Goal: Information Seeking & Learning: Find specific fact

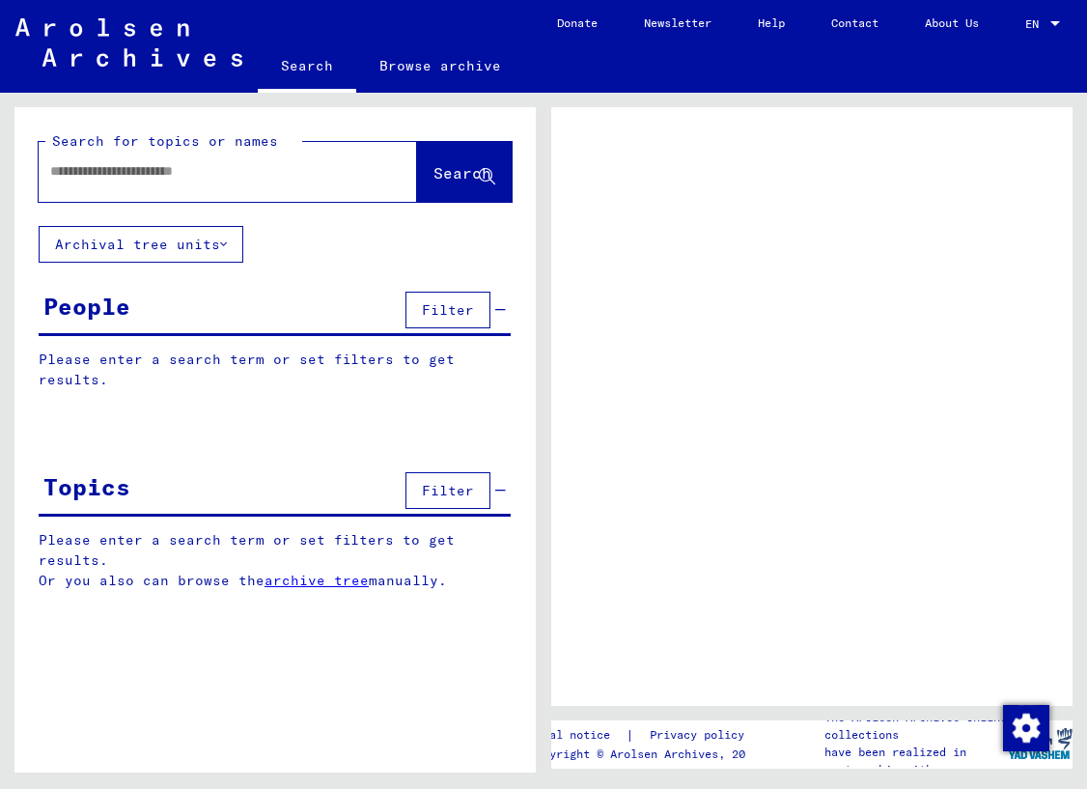
click at [185, 170] on input "text" at bounding box center [210, 171] width 321 height 20
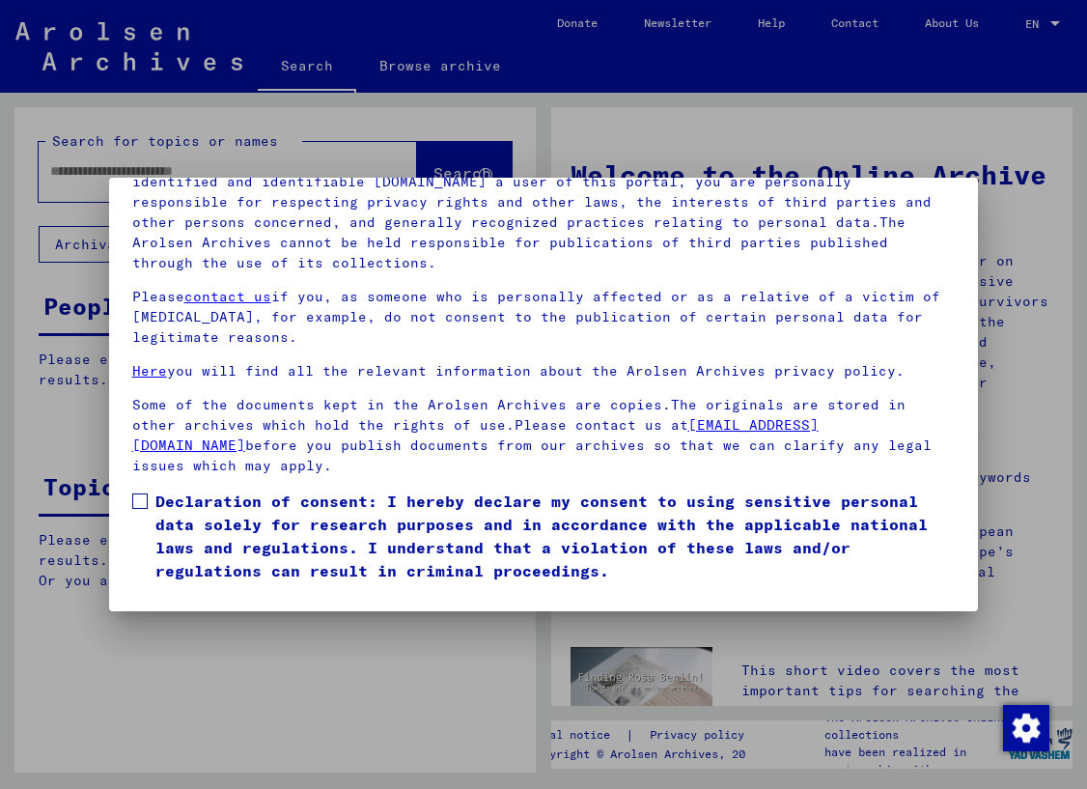
scroll to position [176, 0]
drag, startPoint x: 170, startPoint y: 569, endPoint x: 99, endPoint y: 347, distance: 233.0
click at [170, 592] on button "I agree" at bounding box center [179, 610] width 94 height 37
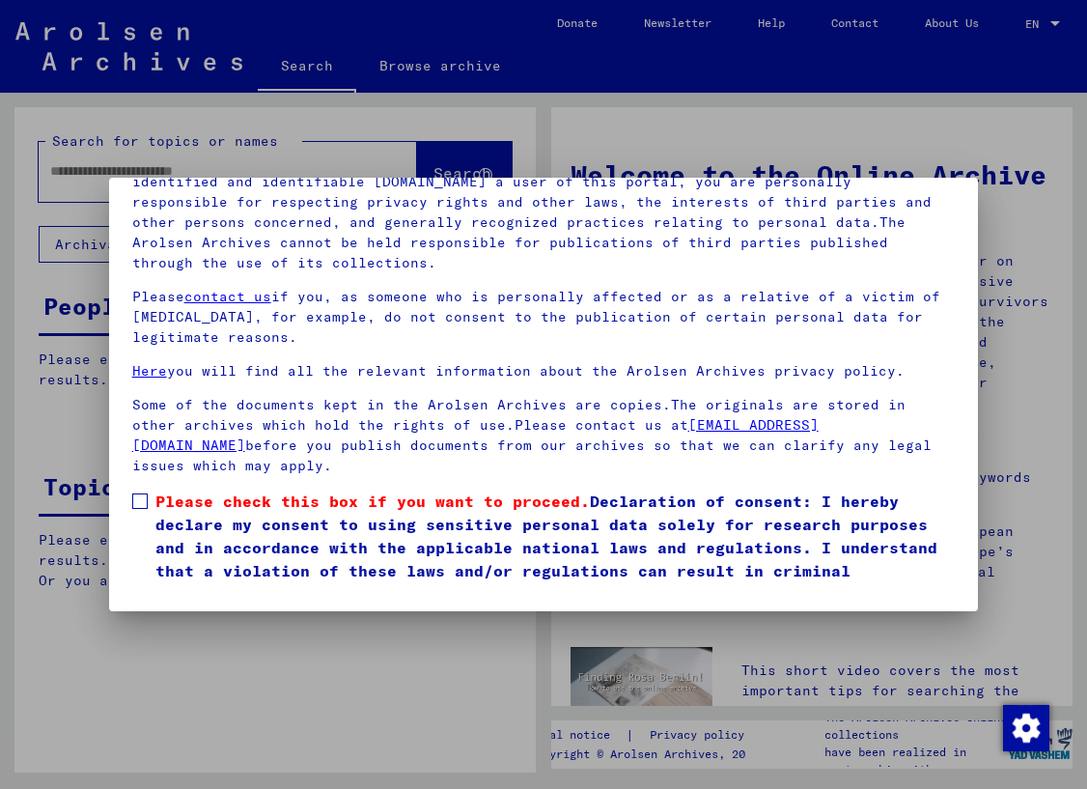
click at [142, 493] on span at bounding box center [139, 500] width 15 height 15
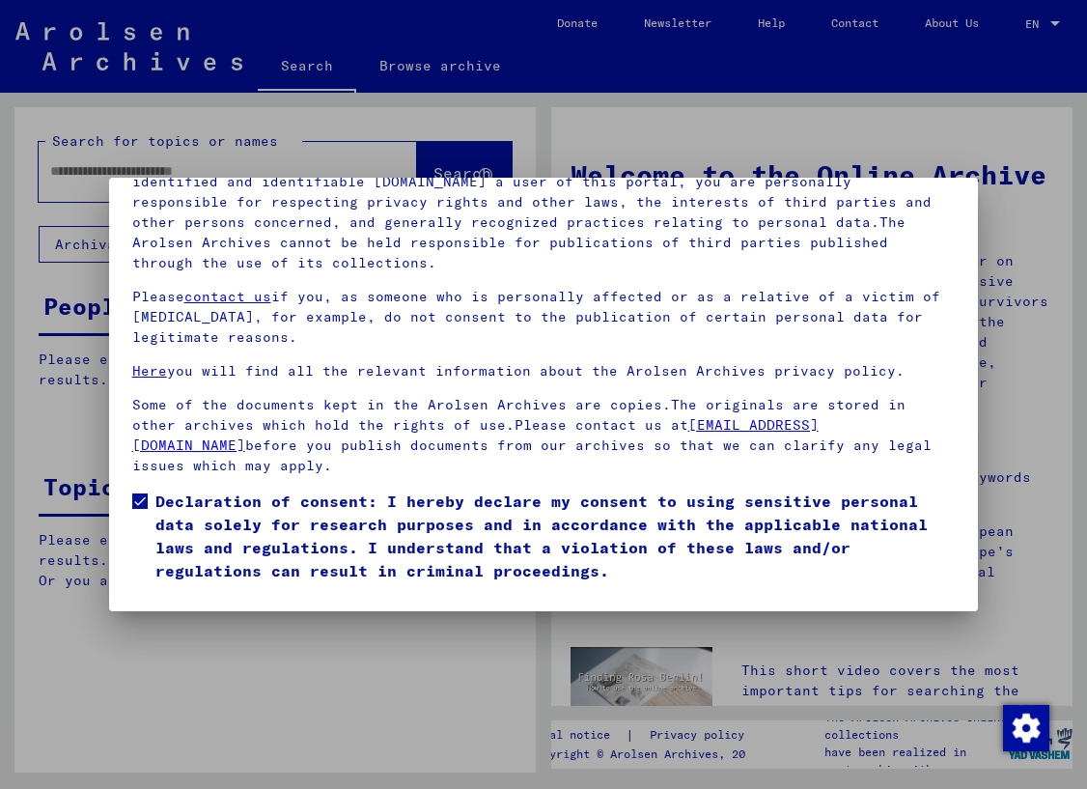
drag, startPoint x: 166, startPoint y: 569, endPoint x: 159, endPoint y: 548, distance: 21.4
click at [166, 592] on button "I agree" at bounding box center [179, 610] width 94 height 37
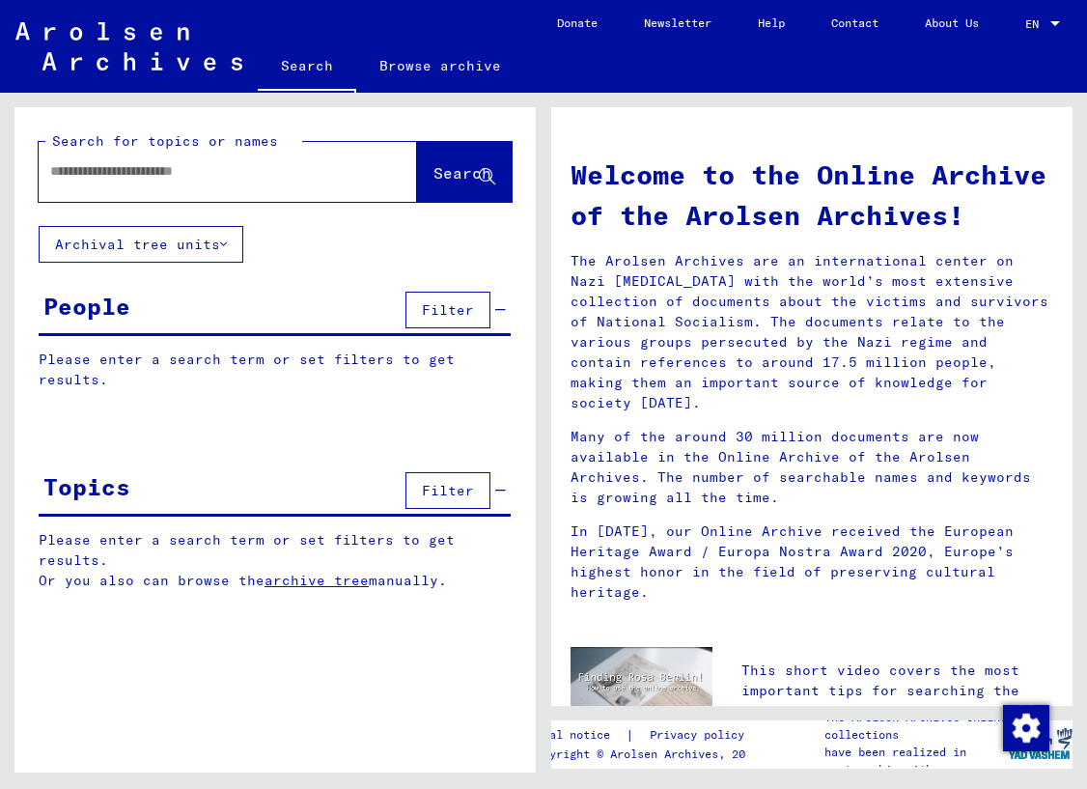
click at [136, 168] on input "text" at bounding box center [204, 171] width 309 height 20
type input "*******"
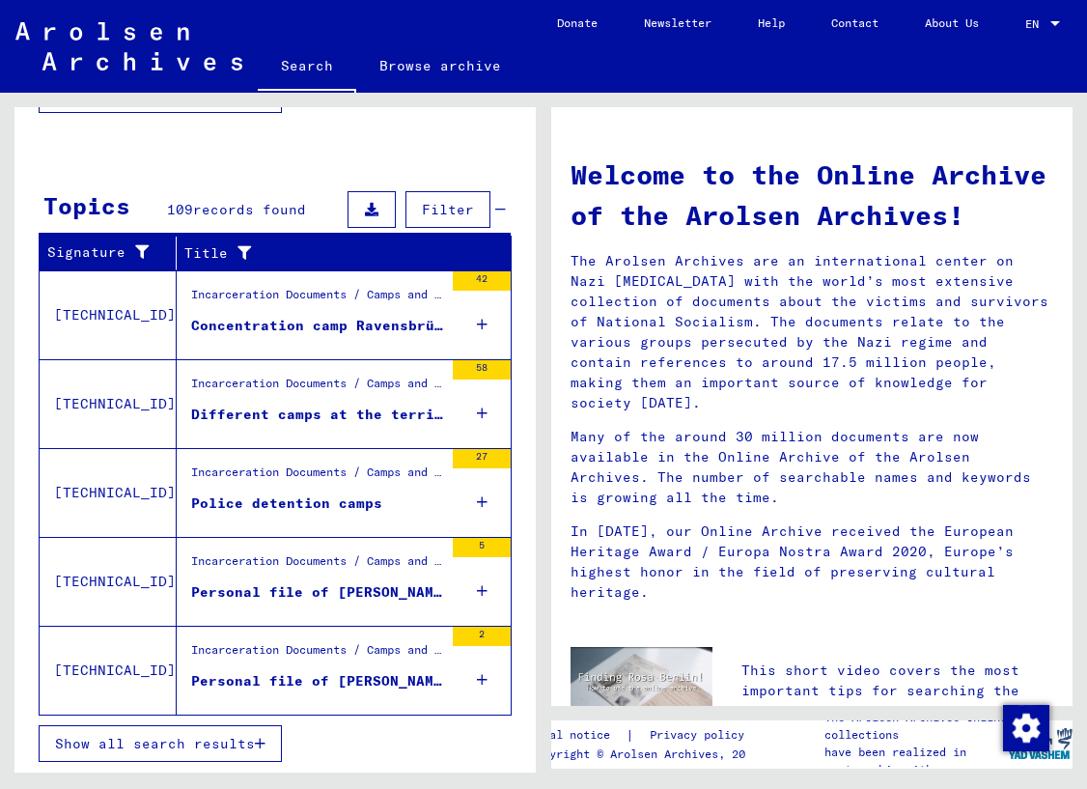
scroll to position [562, 0]
click at [225, 321] on div "Concentration camp Ravensbrück and commands" at bounding box center [317, 326] width 252 height 20
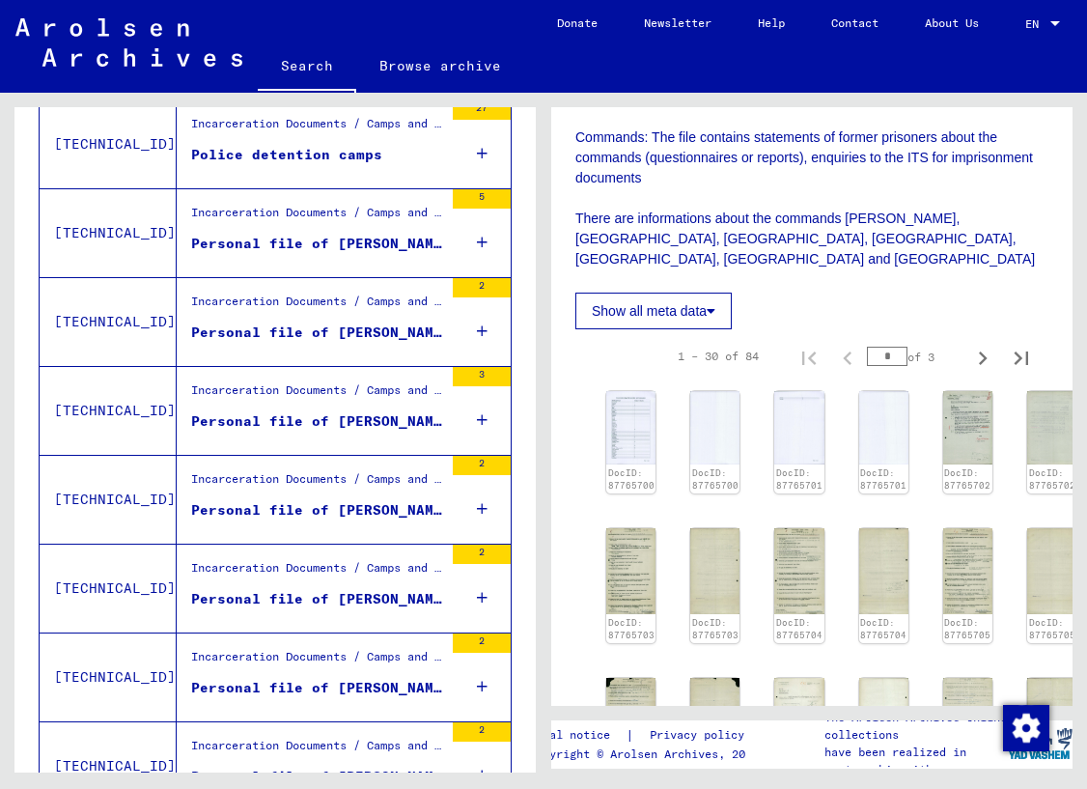
scroll to position [591, 0]
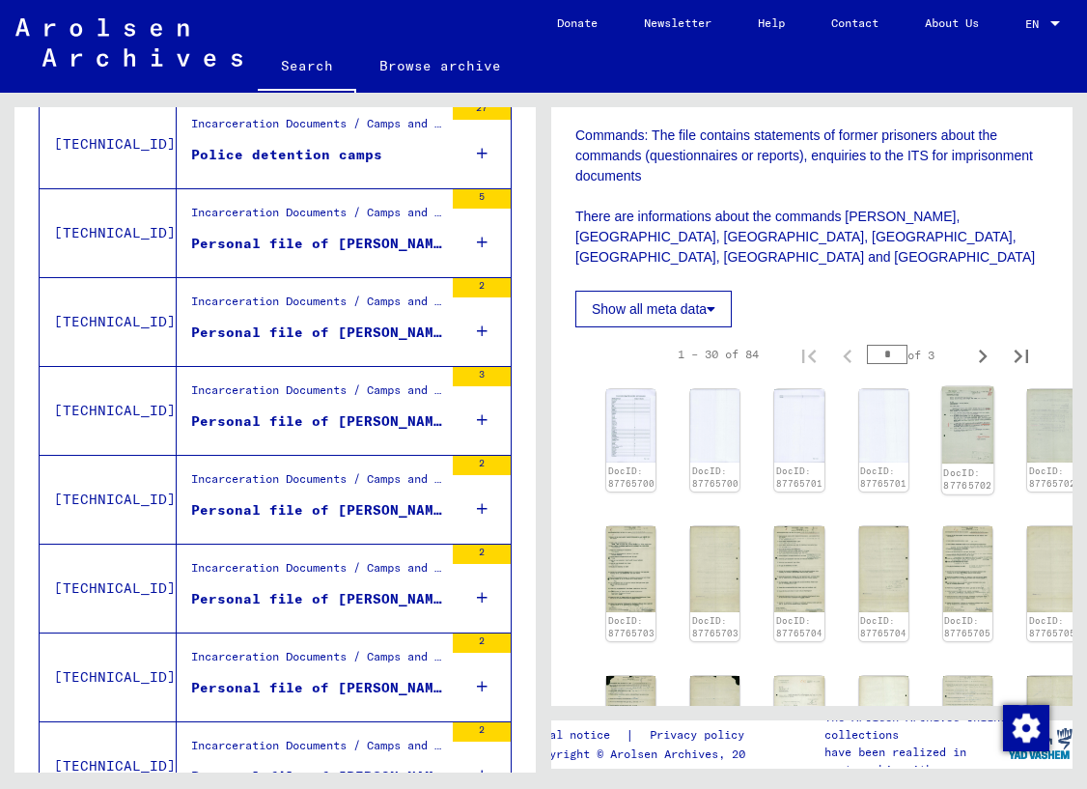
click at [949, 389] on img at bounding box center [968, 425] width 52 height 77
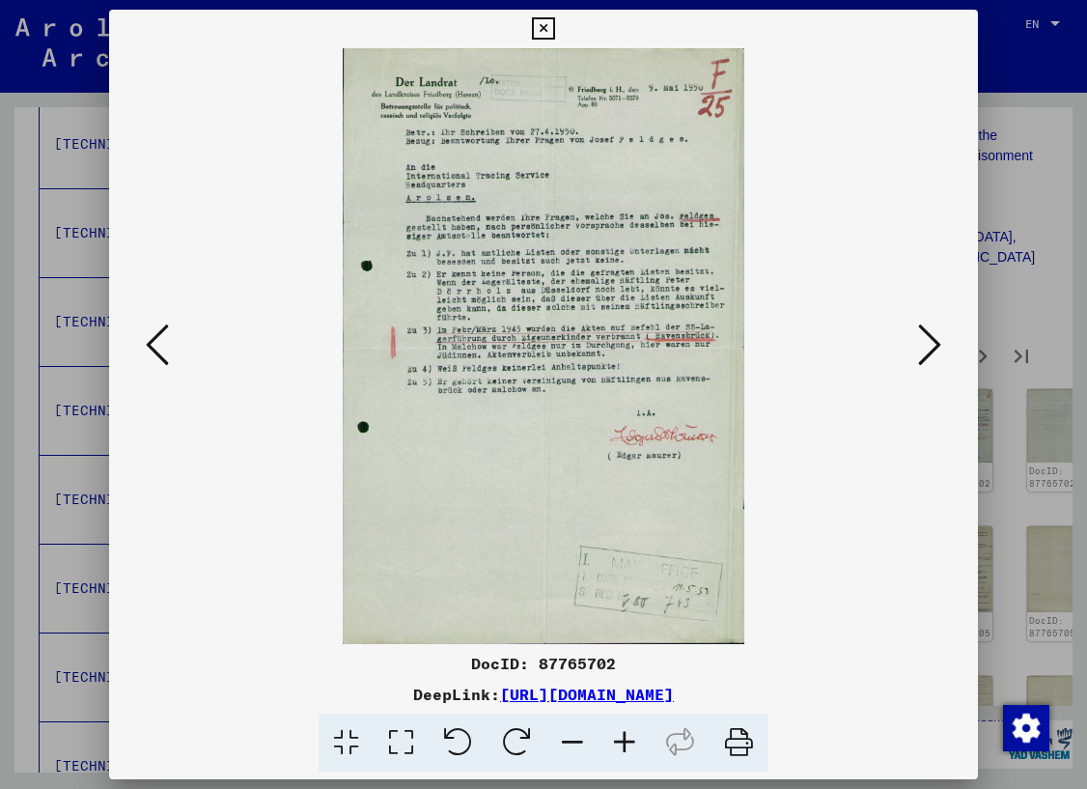
click at [932, 341] on icon at bounding box center [929, 345] width 23 height 46
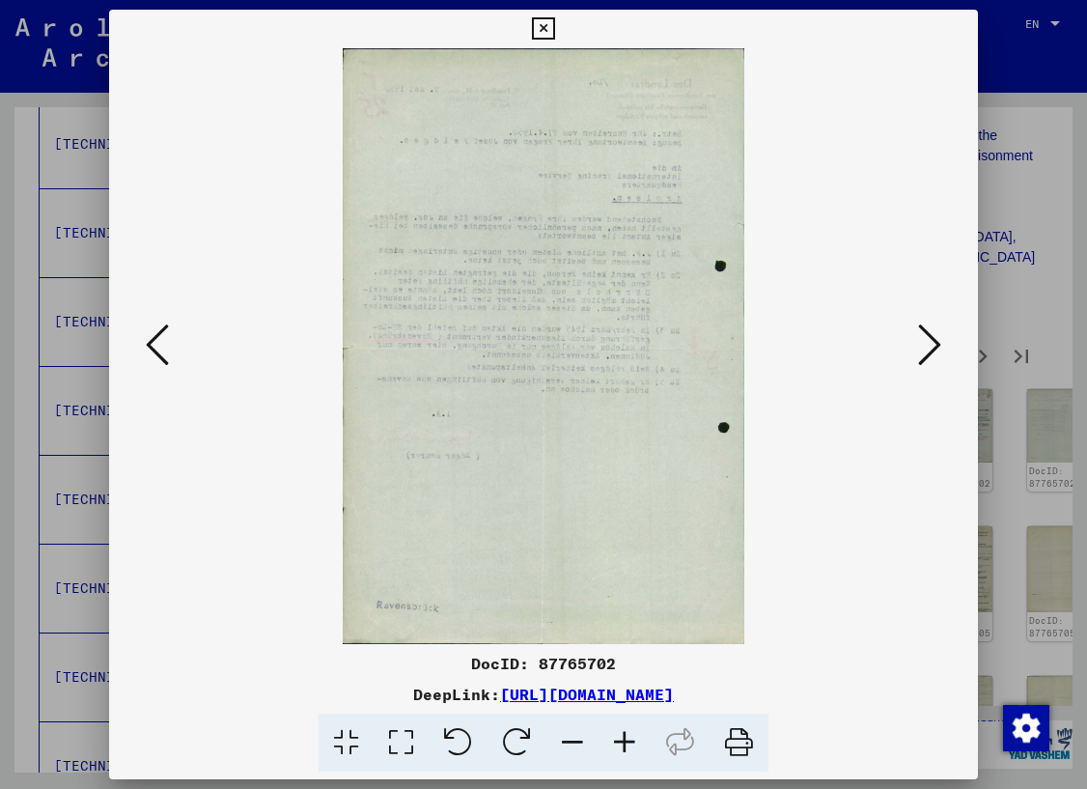
click at [932, 341] on icon at bounding box center [929, 345] width 23 height 46
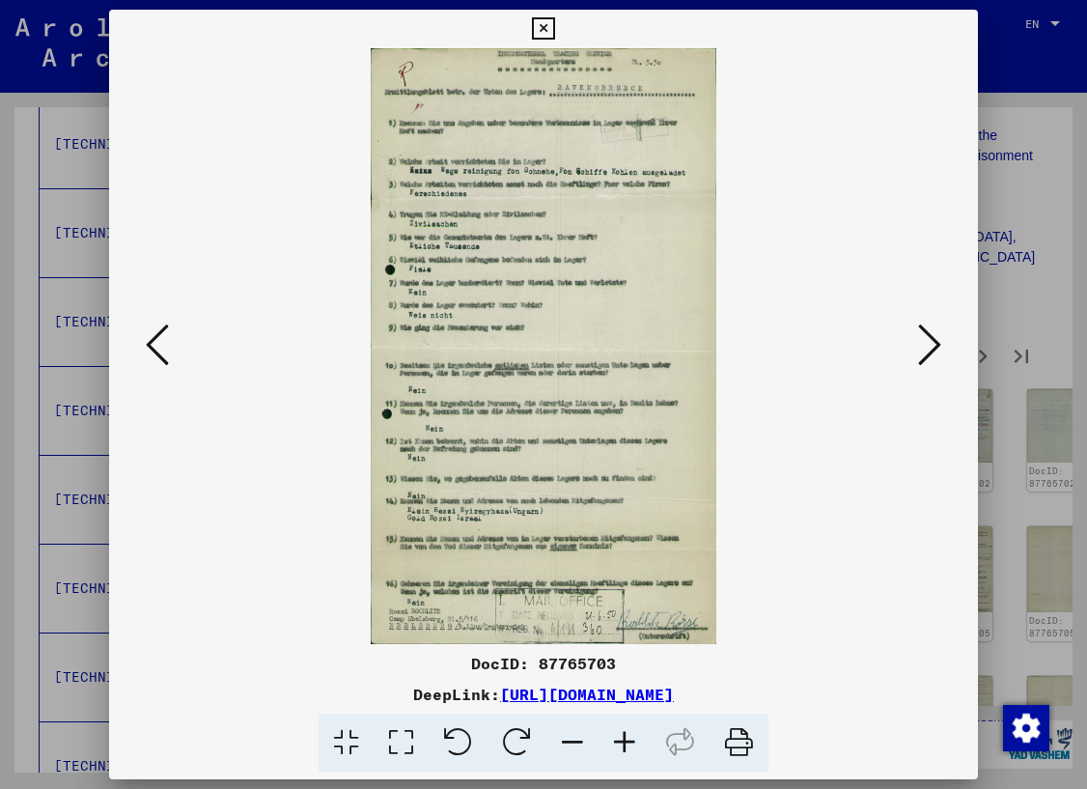
click at [932, 341] on icon at bounding box center [929, 345] width 23 height 46
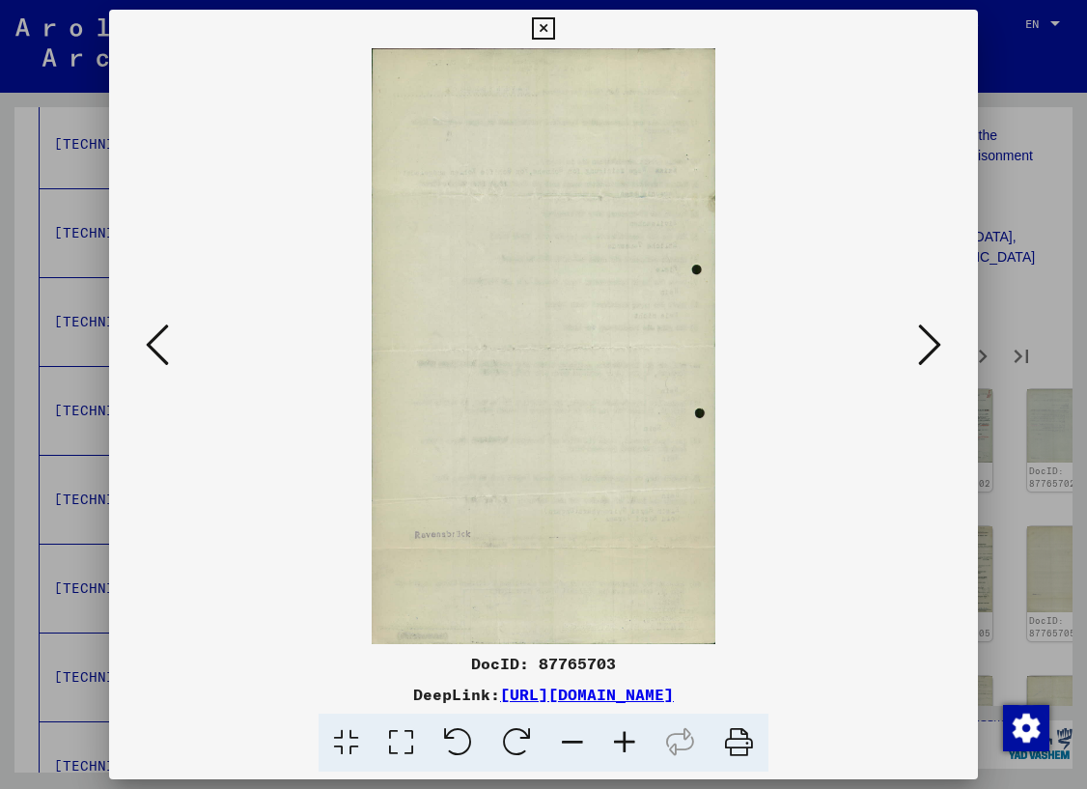
click at [932, 341] on icon at bounding box center [929, 345] width 23 height 46
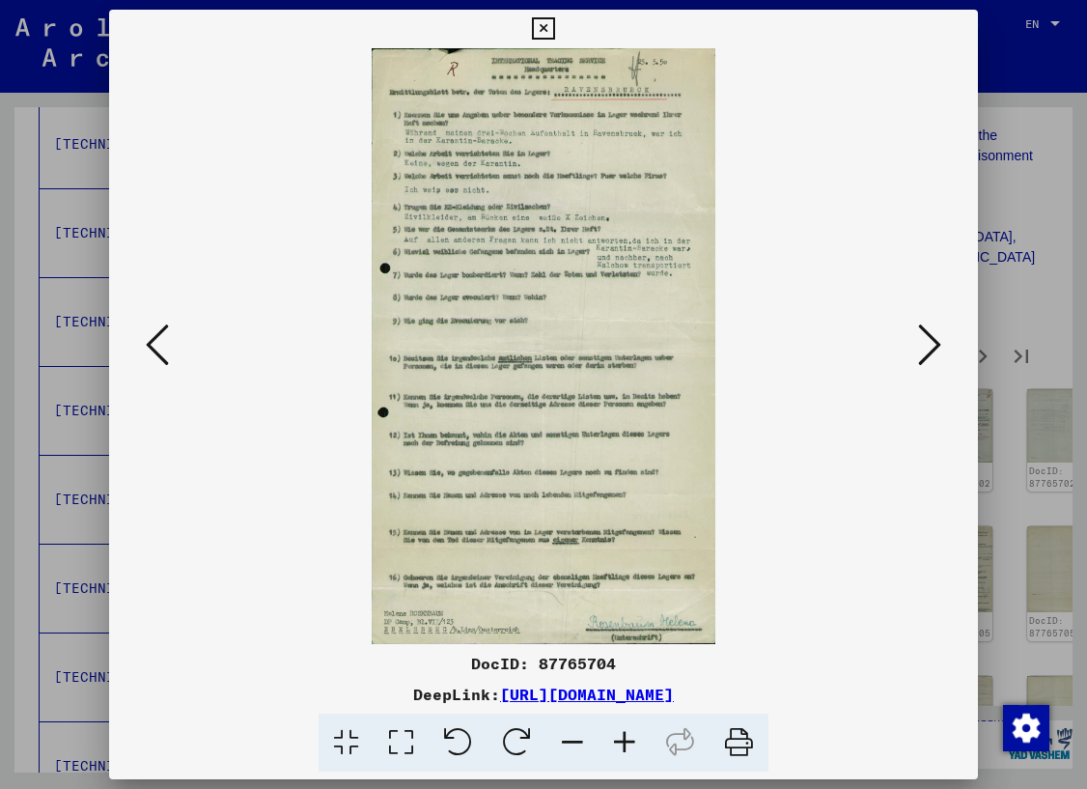
click at [932, 341] on icon at bounding box center [929, 345] width 23 height 46
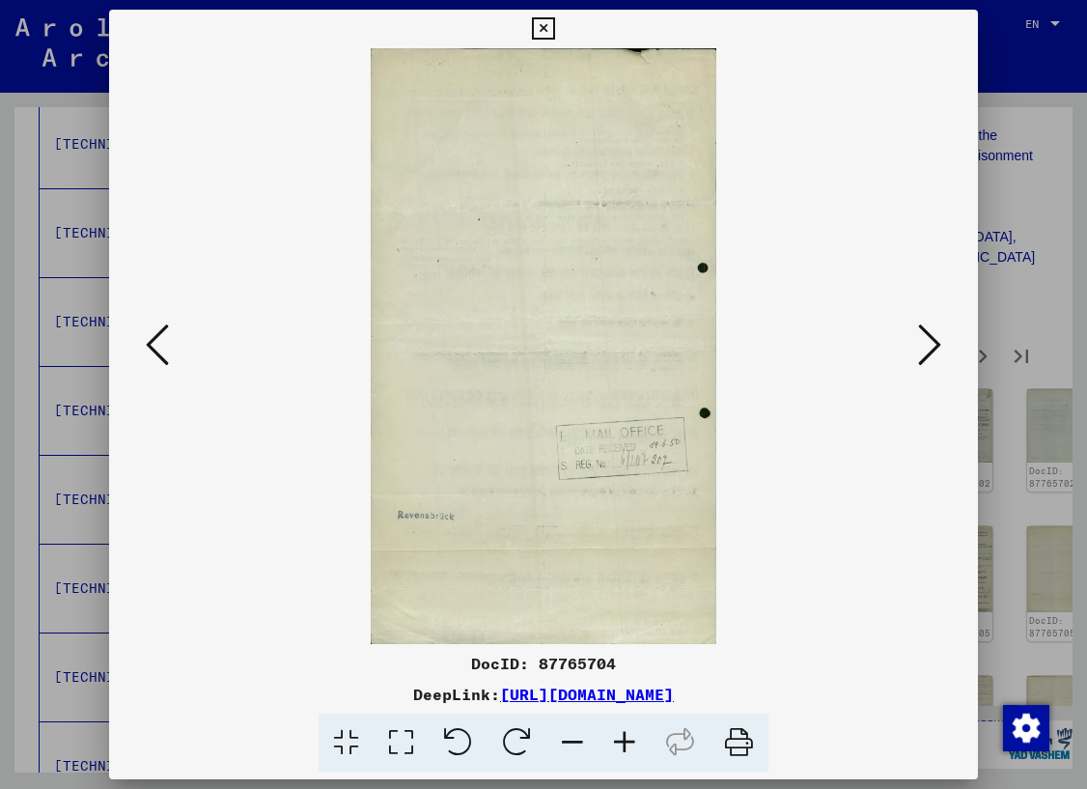
click at [932, 341] on icon at bounding box center [929, 345] width 23 height 46
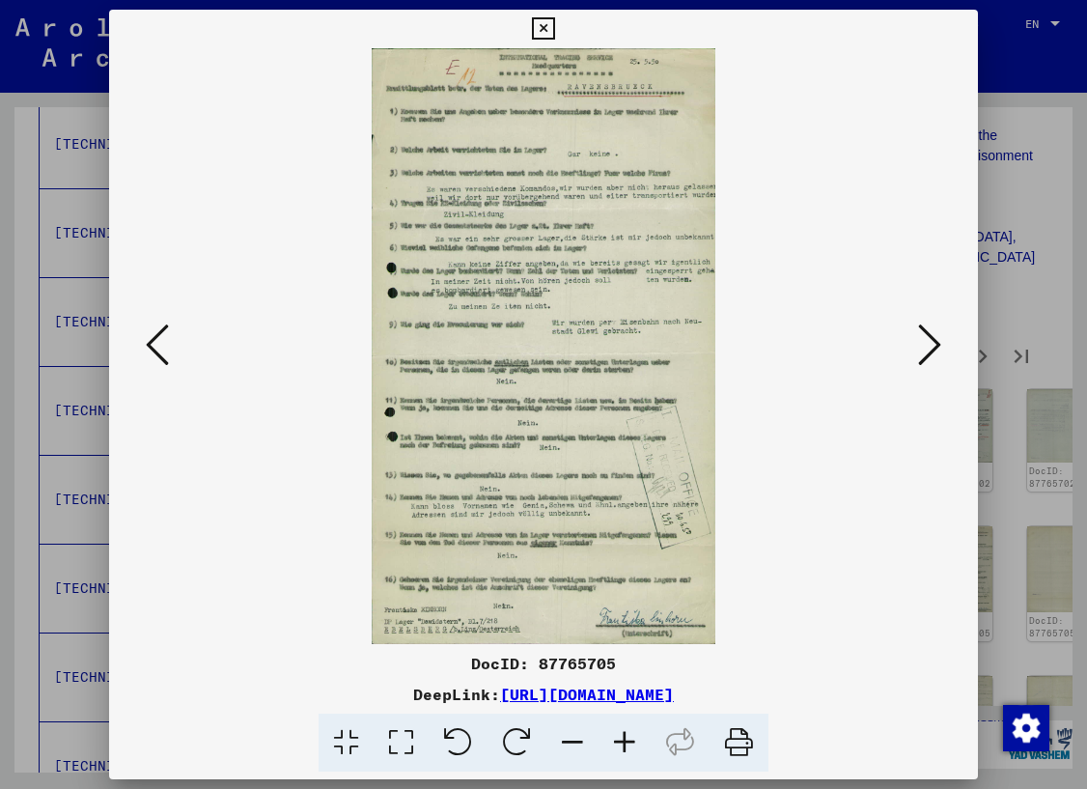
click at [932, 341] on icon at bounding box center [929, 345] width 23 height 46
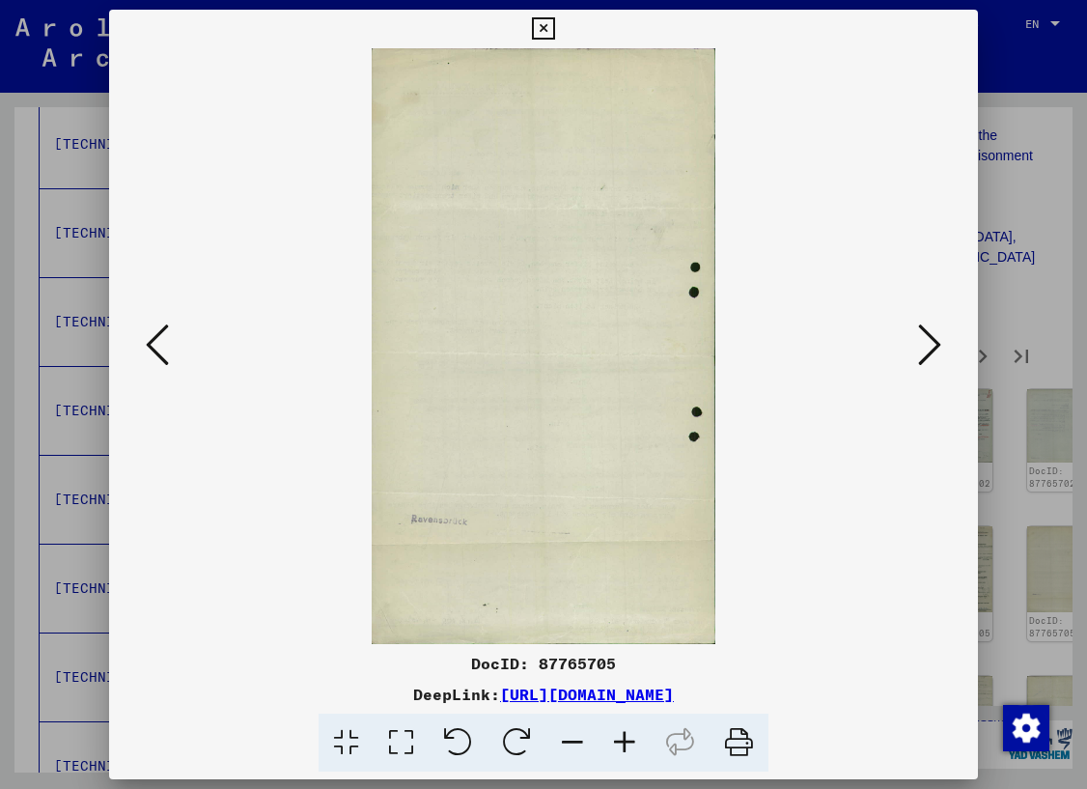
click at [932, 341] on icon at bounding box center [929, 345] width 23 height 46
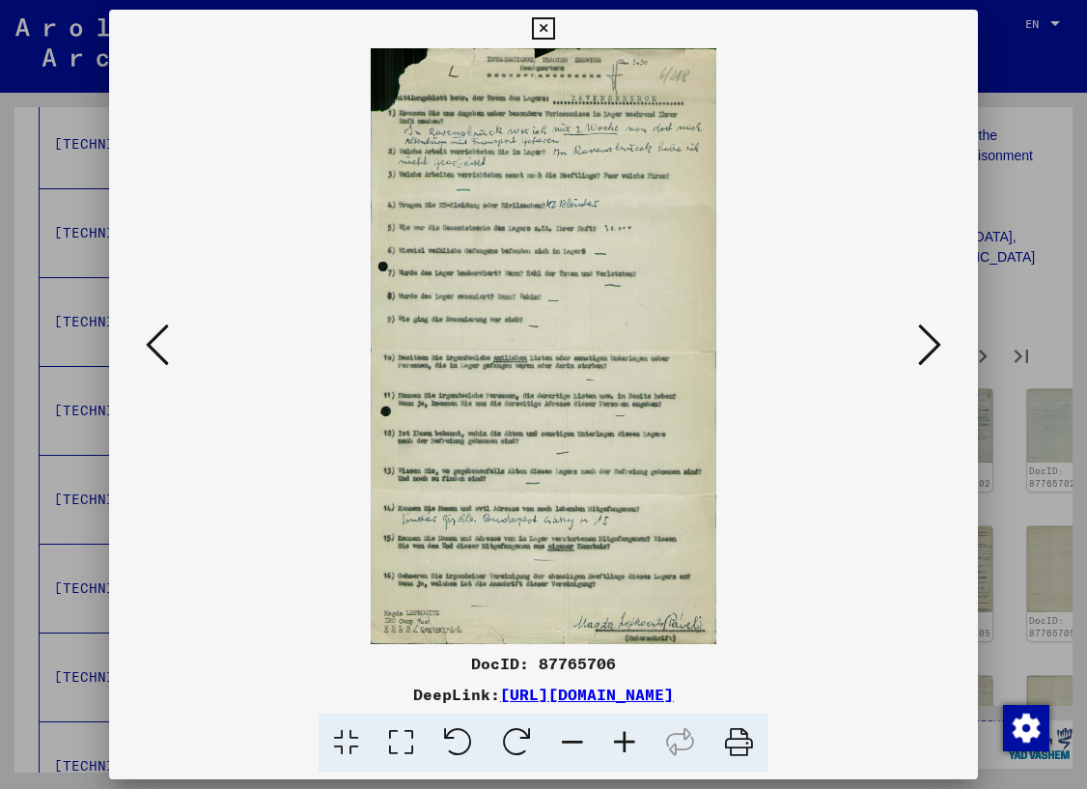
click at [932, 341] on icon at bounding box center [929, 345] width 23 height 46
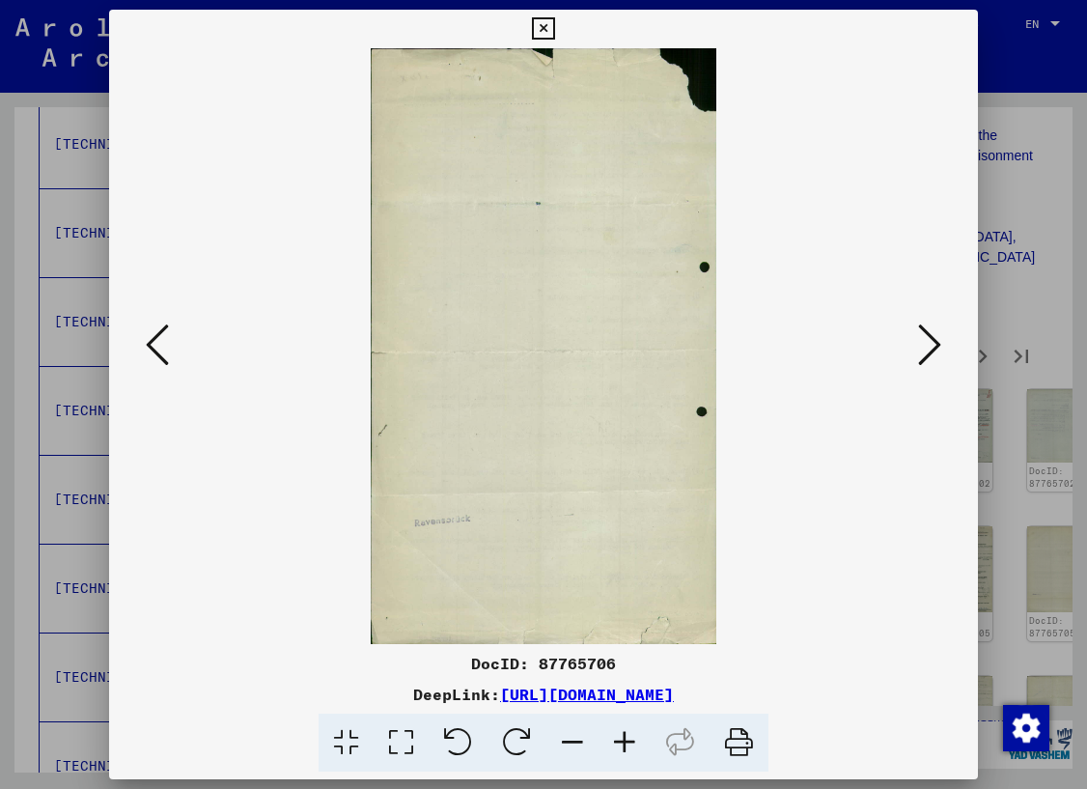
click at [932, 341] on icon at bounding box center [929, 345] width 23 height 46
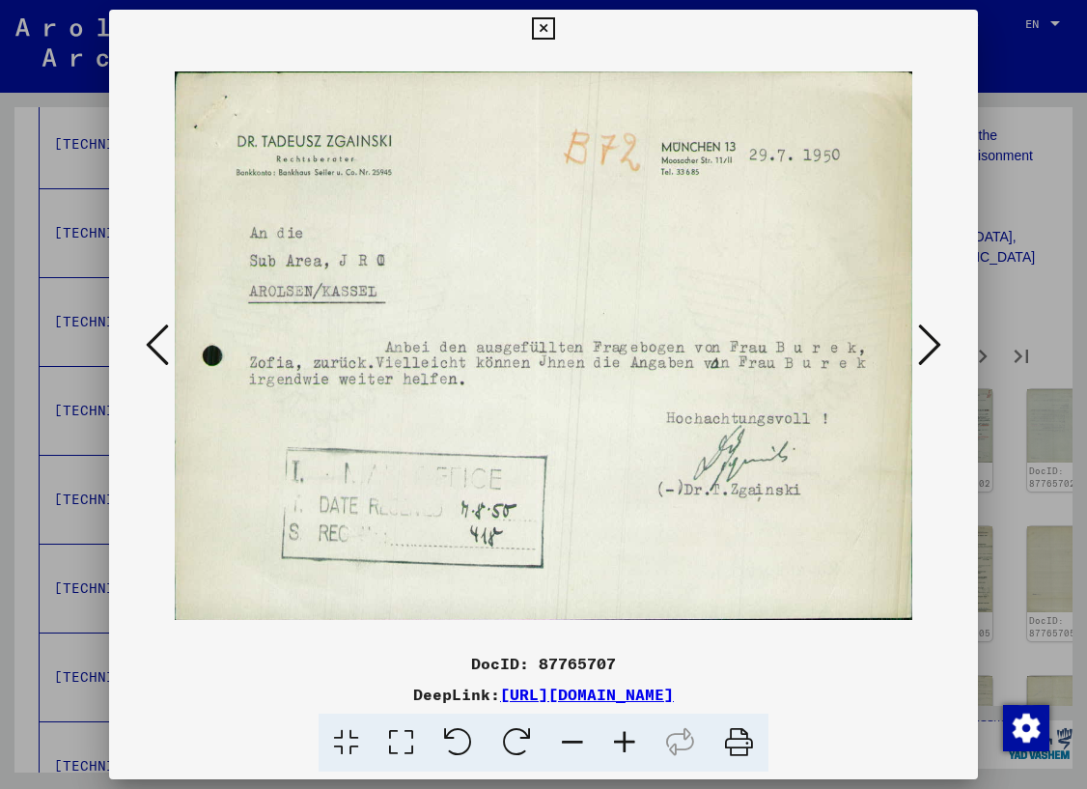
click at [932, 341] on icon at bounding box center [929, 345] width 23 height 46
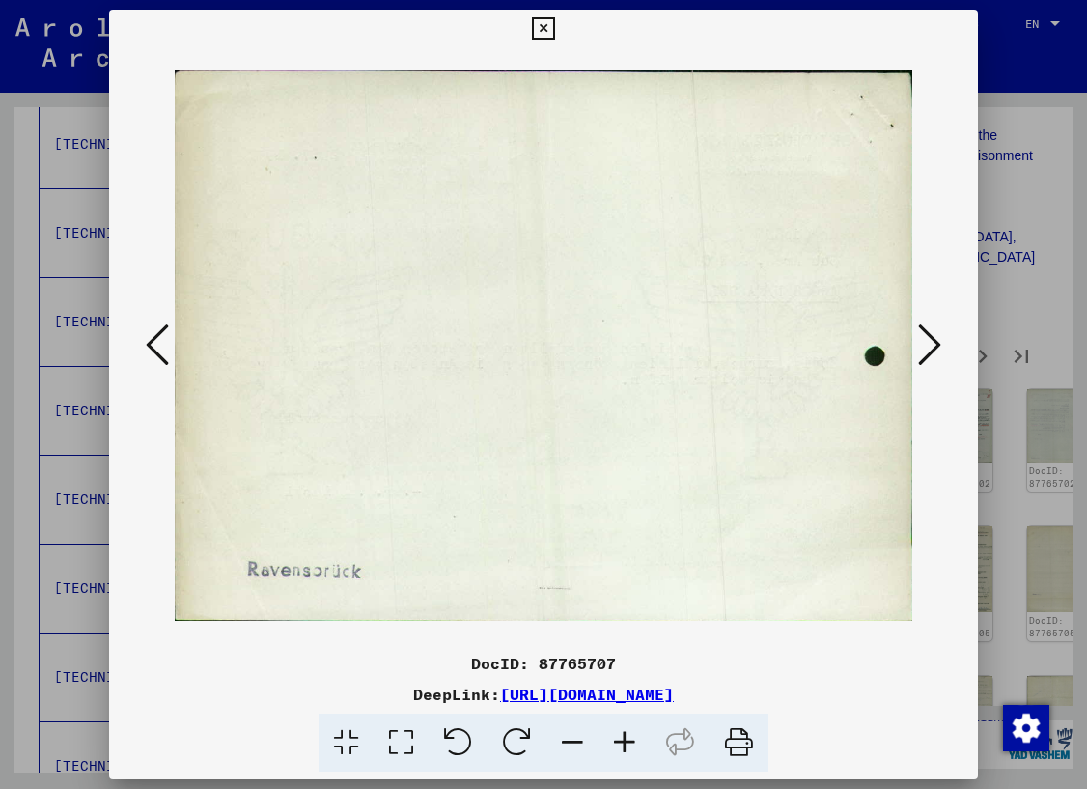
click at [932, 341] on icon at bounding box center [929, 345] width 23 height 46
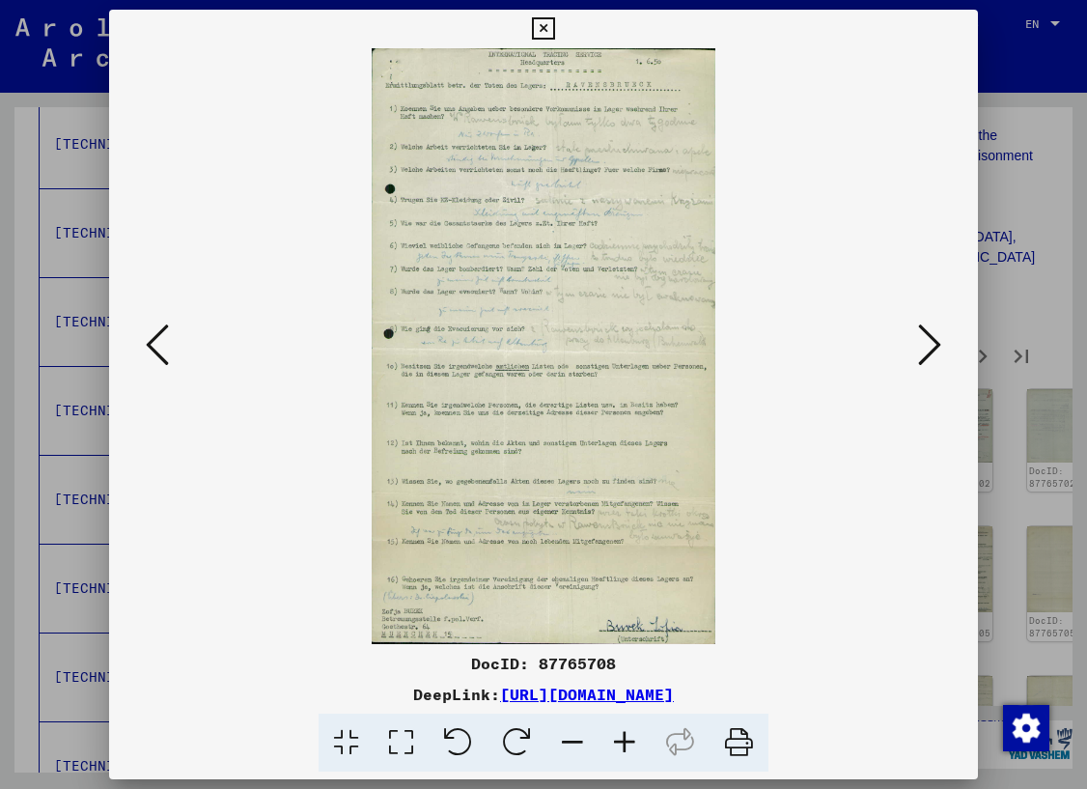
click at [932, 341] on icon at bounding box center [929, 345] width 23 height 46
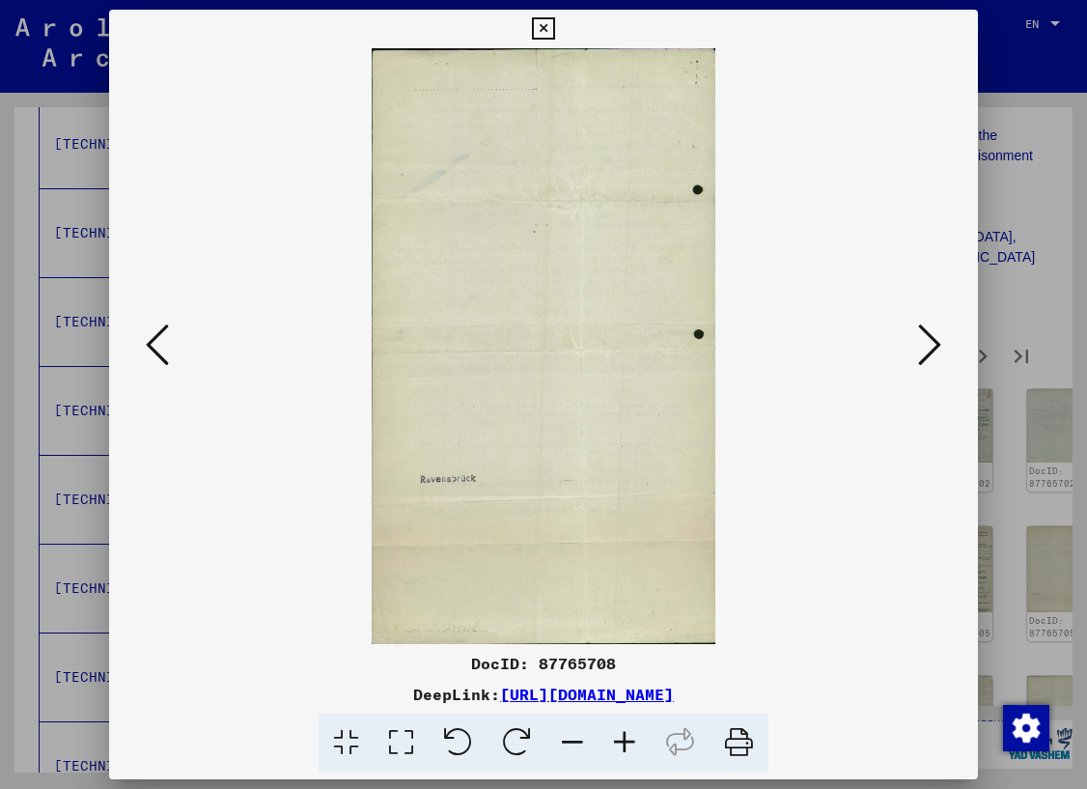
scroll to position [0, 0]
click at [554, 29] on icon at bounding box center [543, 28] width 22 height 23
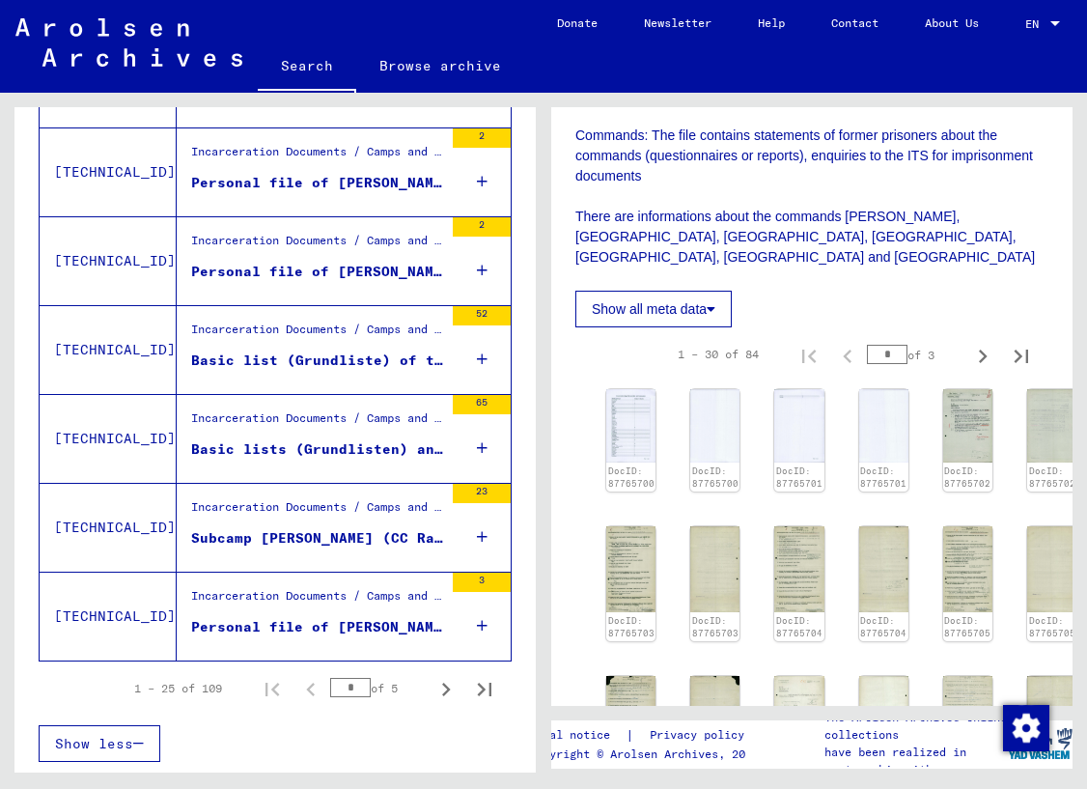
scroll to position [2044, 0]
click at [289, 450] on div "Basic lists (Grundlisten) and cemetery lists for deceased [DEMOGRAPHIC_DATA] pr…" at bounding box center [317, 449] width 252 height 20
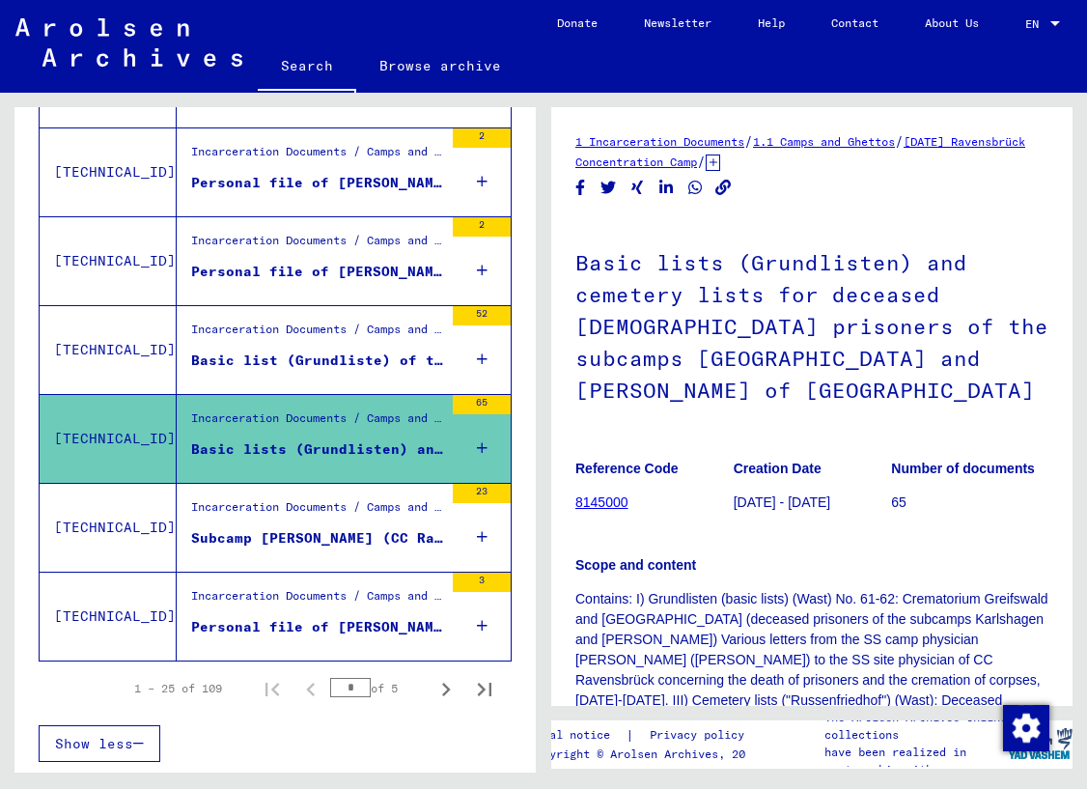
click at [311, 534] on div "Subcamp [PERSON_NAME] (CC Ravensbrück): Death lists; list of [DEMOGRAPHIC_DATA]…" at bounding box center [317, 538] width 252 height 20
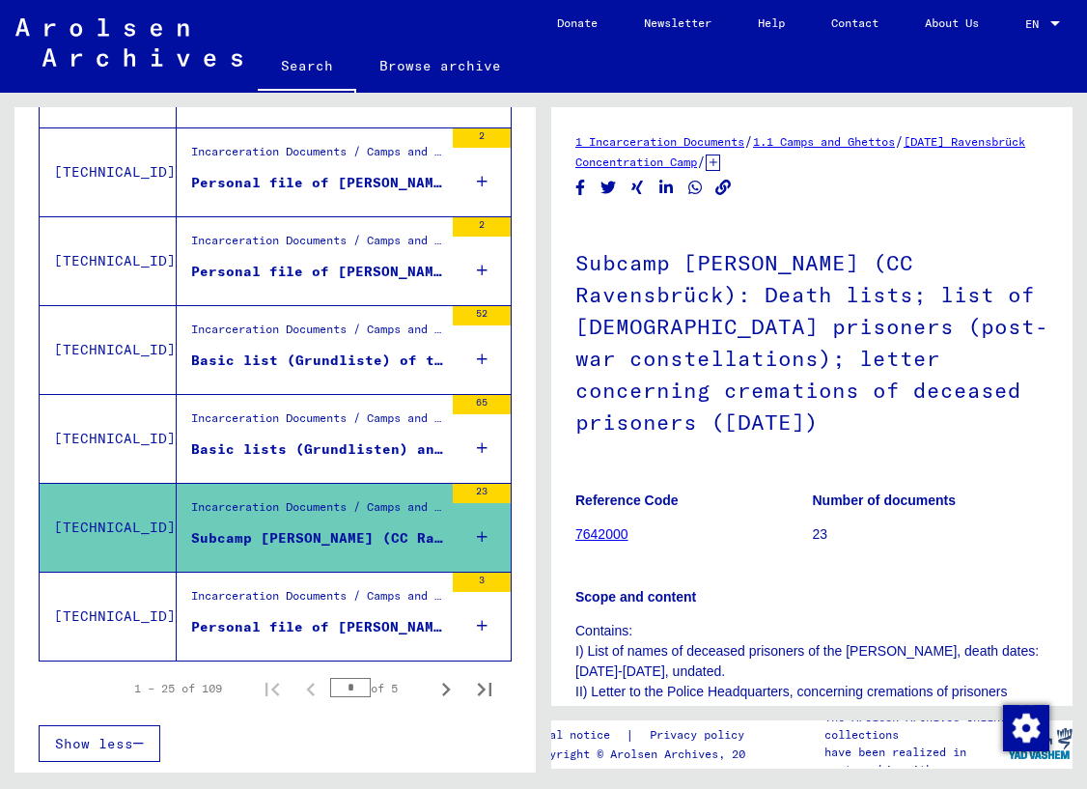
click at [293, 621] on div "Personal file of [PERSON_NAME], born on [DEMOGRAPHIC_DATA], born in [GEOGRAPHIC…" at bounding box center [317, 627] width 252 height 20
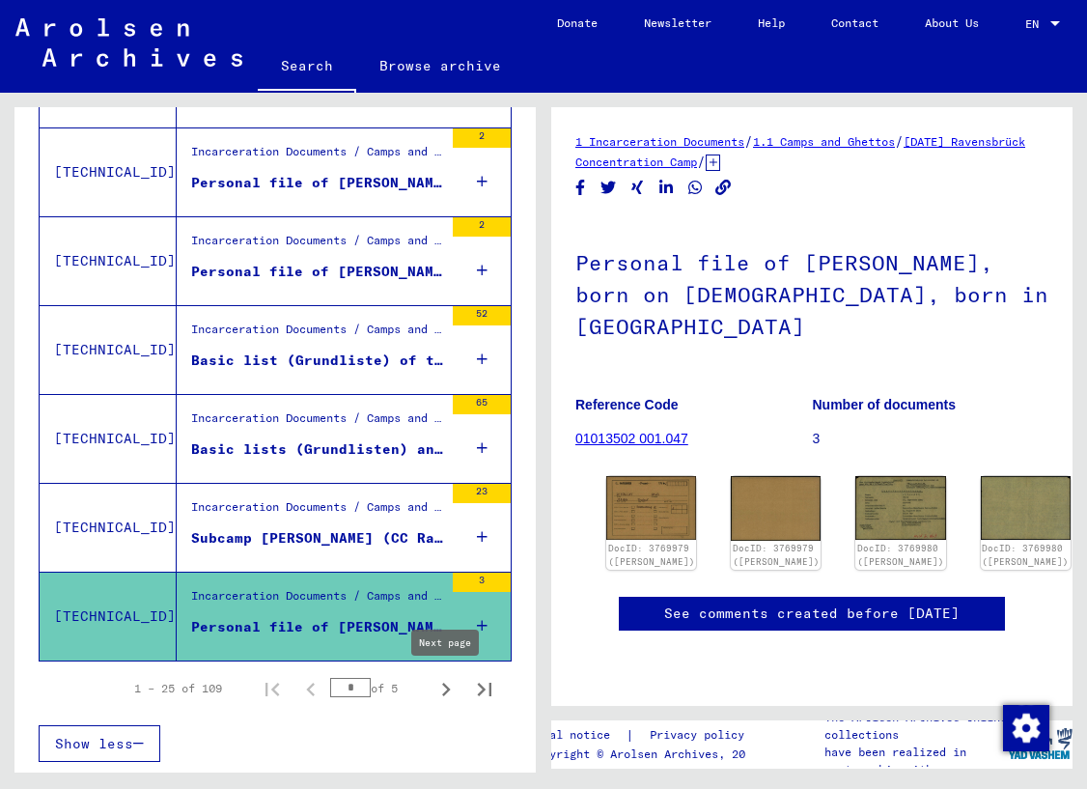
click at [451, 685] on icon "Next page" at bounding box center [446, 689] width 27 height 27
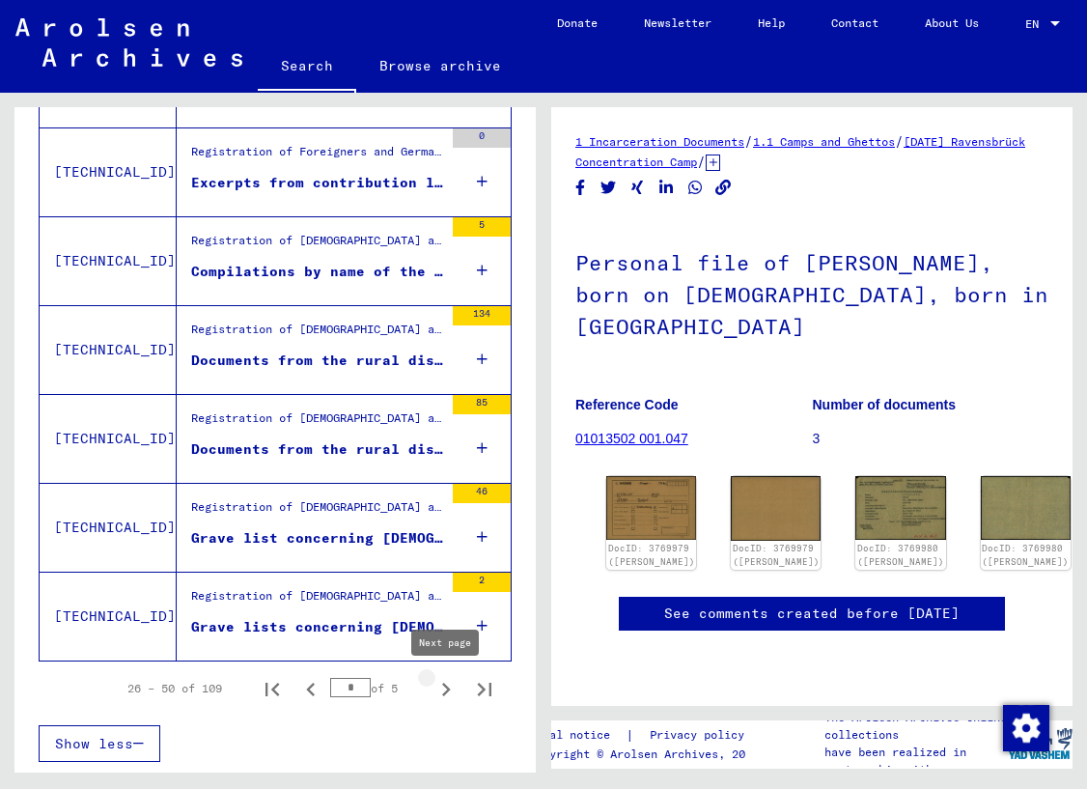
click at [445, 686] on icon "Next page" at bounding box center [446, 690] width 9 height 14
type input "*"
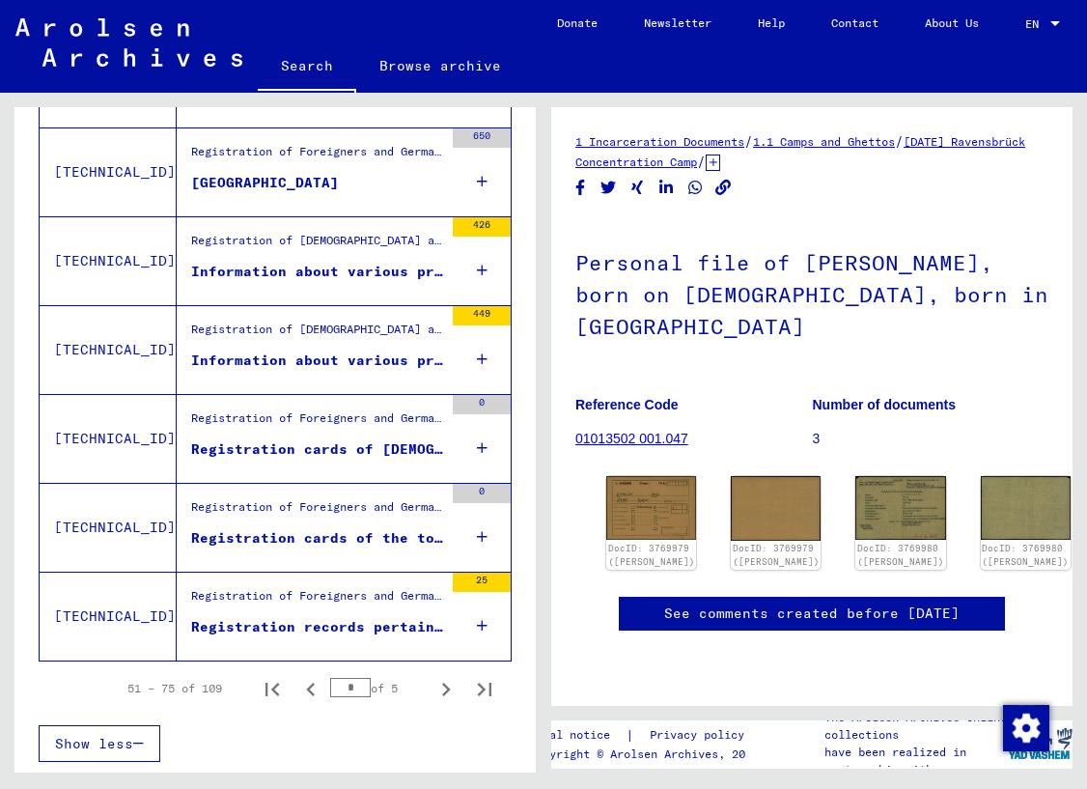
click at [239, 167] on div "Registration of Foreigners and German Persecutees by Public Institutions, Socia…" at bounding box center [317, 156] width 252 height 27
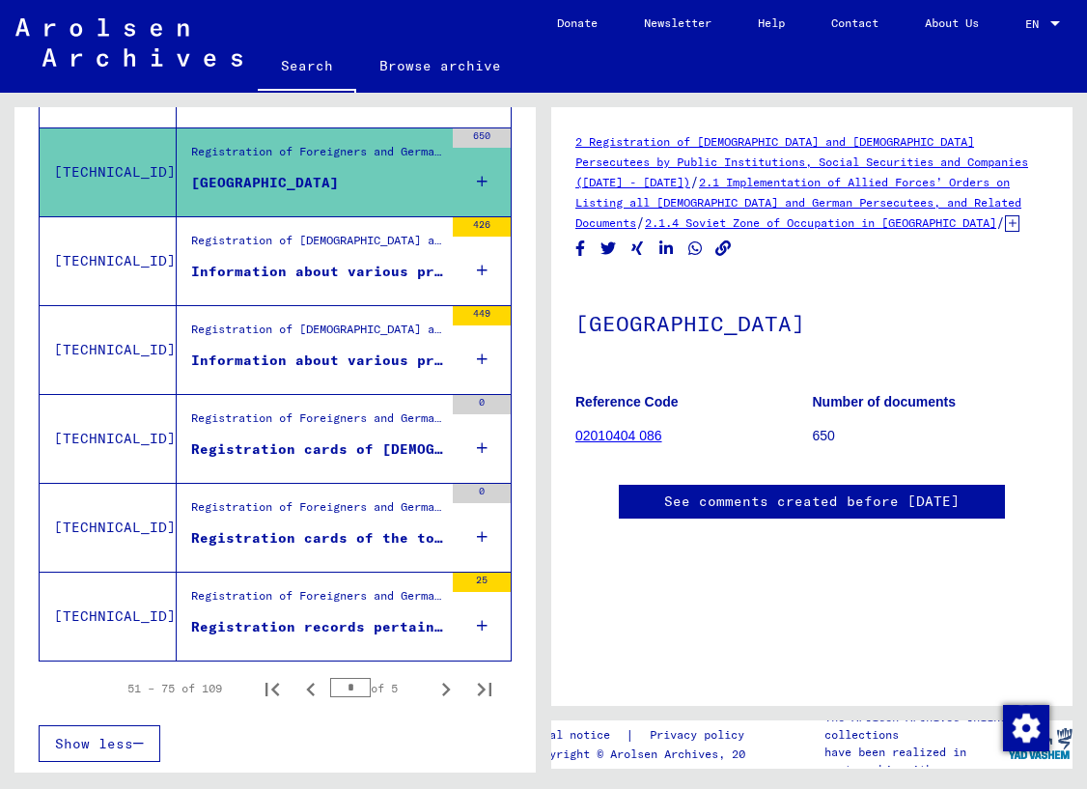
click at [860, 147] on link "2 Registration of [DEMOGRAPHIC_DATA] and [DEMOGRAPHIC_DATA] Persecutees by Publ…" at bounding box center [802, 161] width 453 height 55
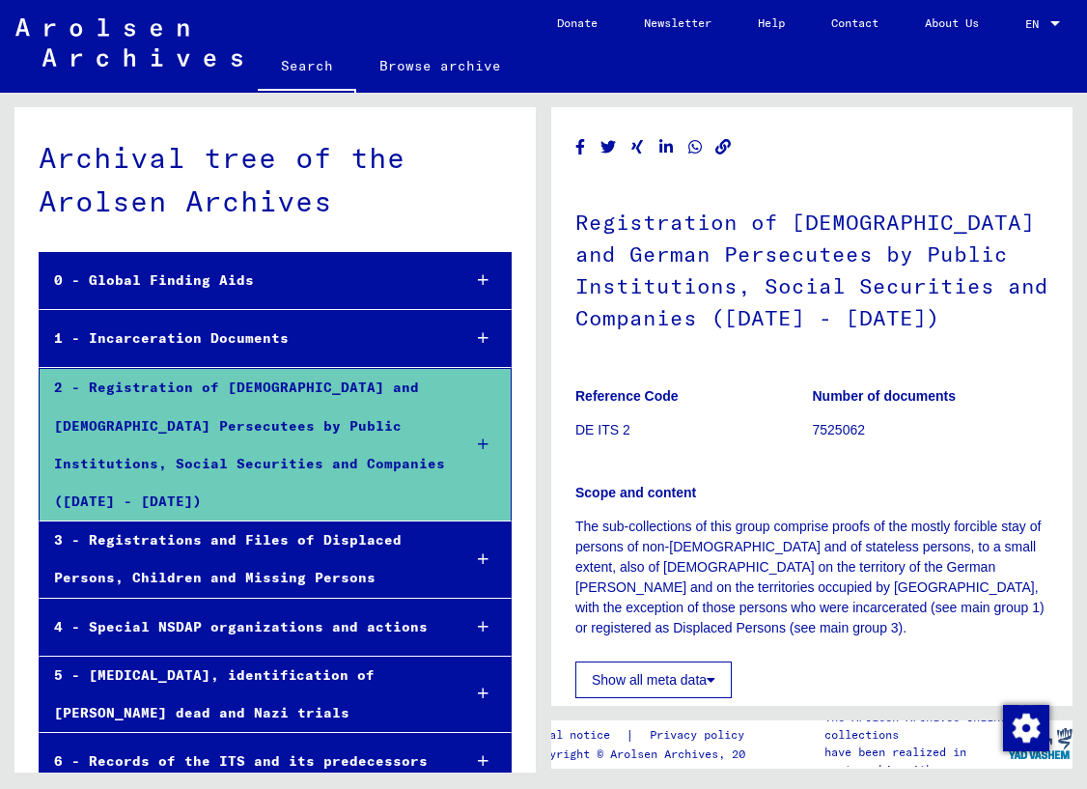
scroll to position [1, 0]
click at [300, 528] on div "3 - Registrations and Files of Displaced Persons, Children and Missing Persons" at bounding box center [243, 558] width 407 height 75
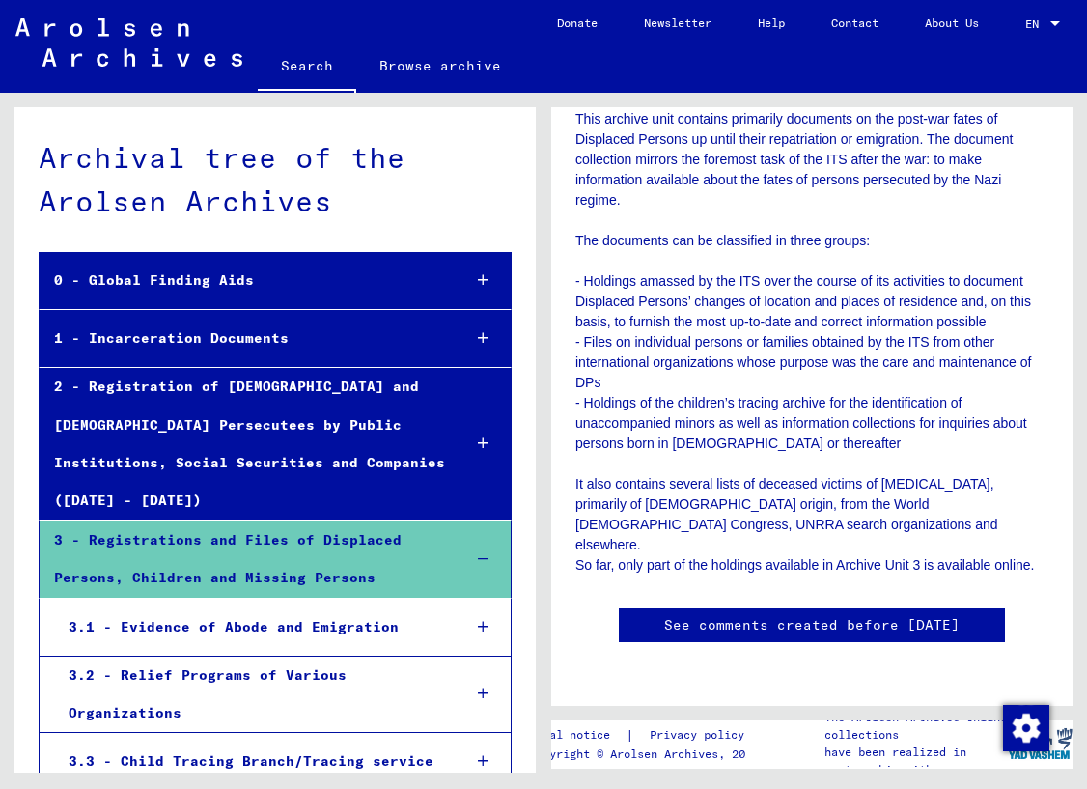
click at [311, 63] on link "Search" at bounding box center [307, 67] width 98 height 50
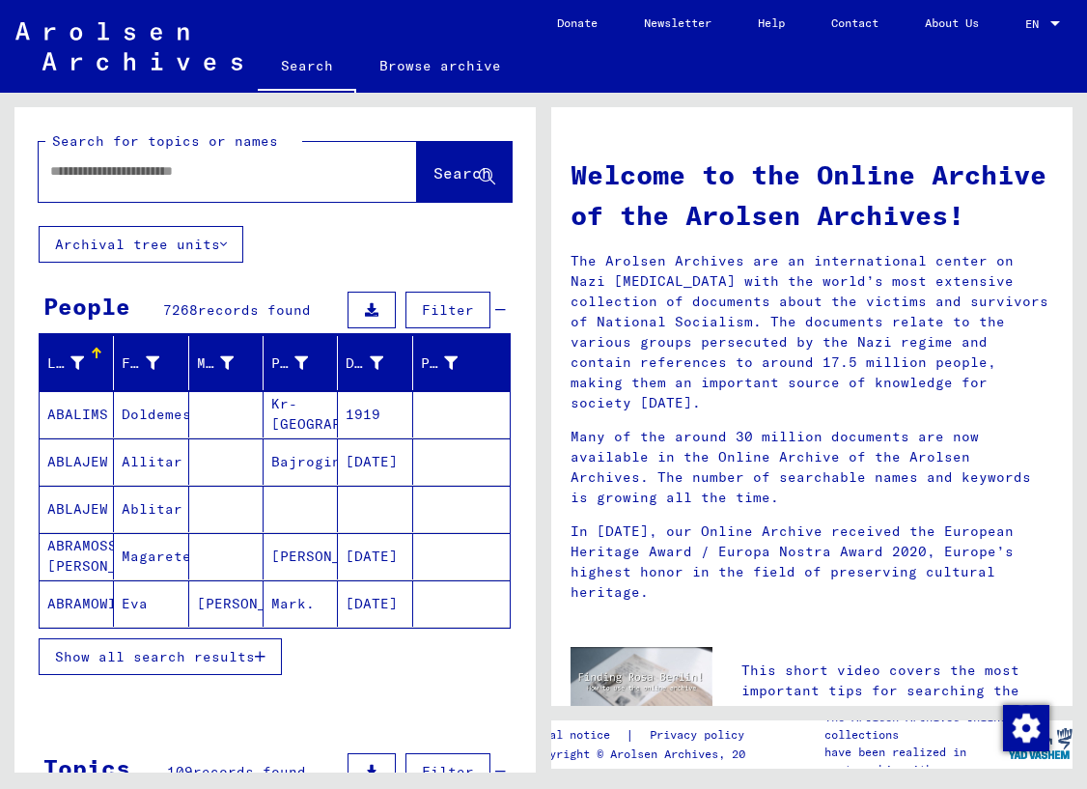
drag, startPoint x: 236, startPoint y: 176, endPoint x: 250, endPoint y: 169, distance: 16.0
click at [237, 175] on input "text" at bounding box center [204, 171] width 309 height 20
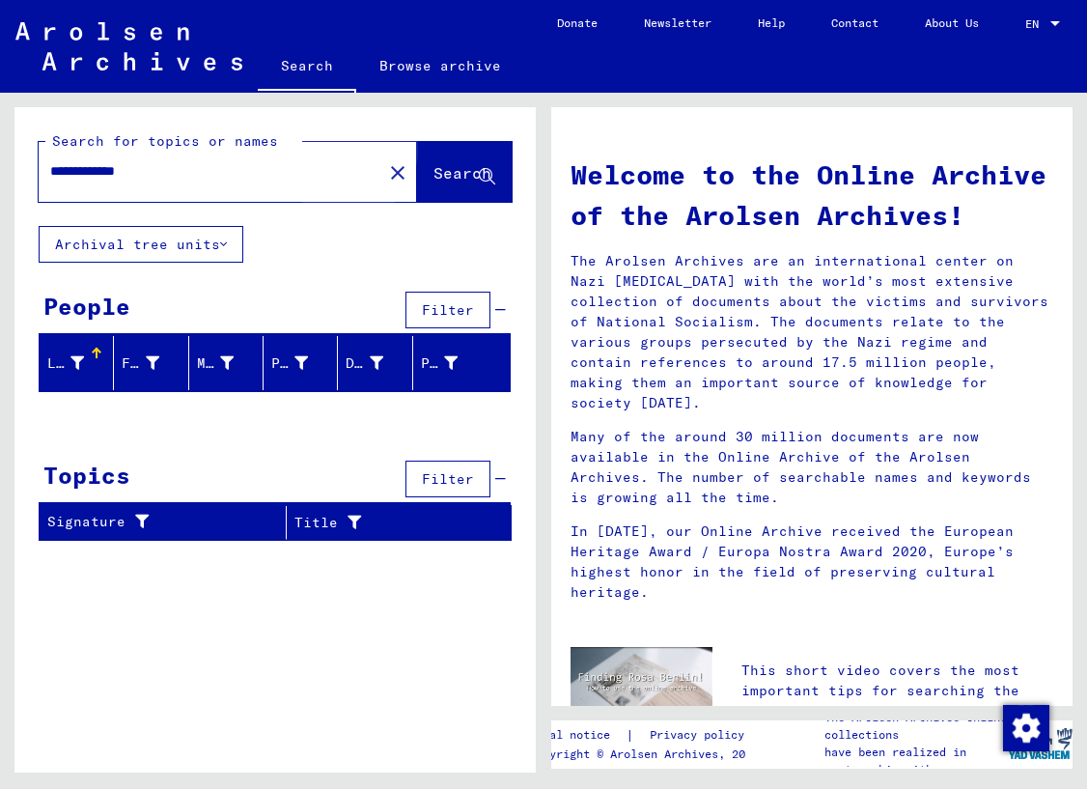
click at [434, 174] on span "Search" at bounding box center [463, 172] width 58 height 19
click at [142, 172] on input "**********" at bounding box center [204, 171] width 309 height 20
drag, startPoint x: 142, startPoint y: 172, endPoint x: 190, endPoint y: 155, distance: 51.0
click at [143, 172] on input "**********" at bounding box center [204, 171] width 309 height 20
type input "*******"
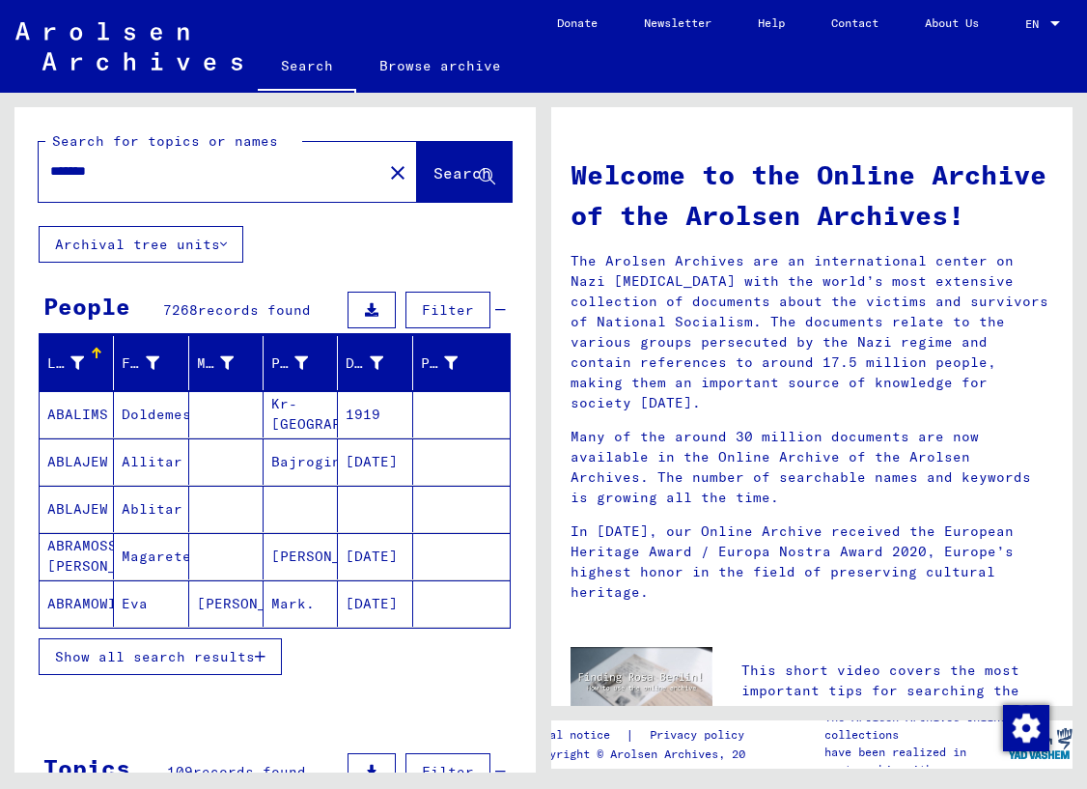
drag, startPoint x: 523, startPoint y: 119, endPoint x: 182, endPoint y: 658, distance: 638.1
click at [182, 658] on span "Show all search results" at bounding box center [155, 656] width 200 height 17
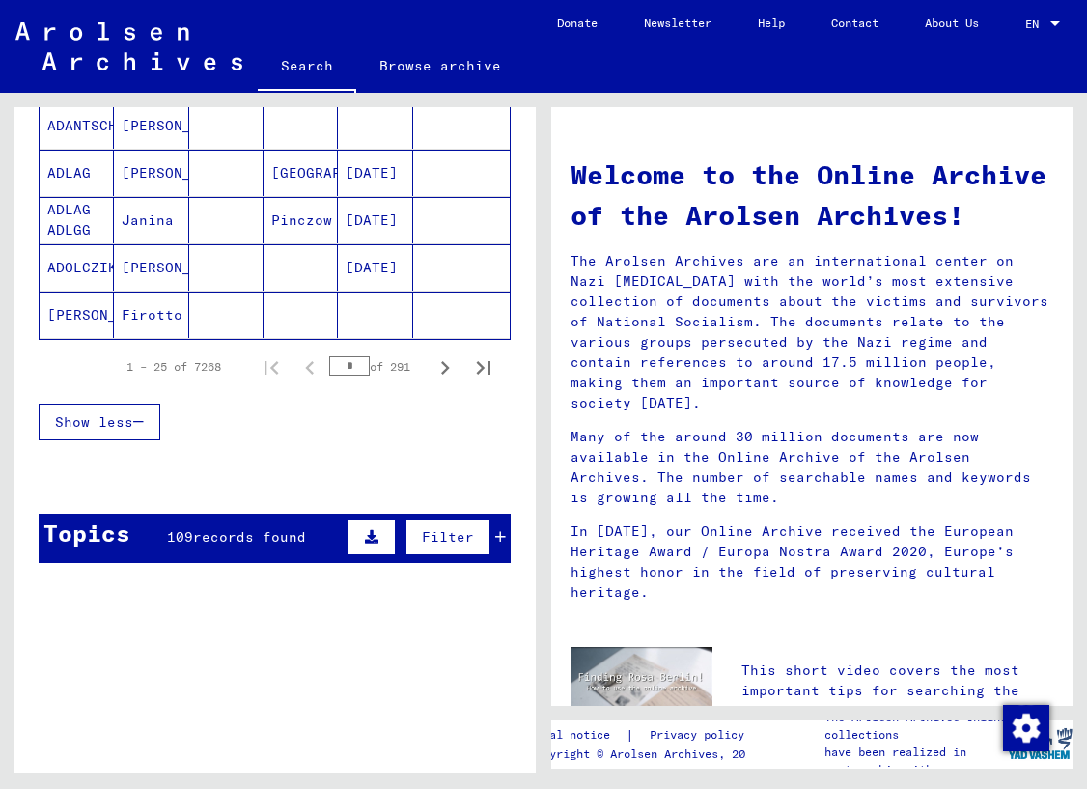
scroll to position [1233, 0]
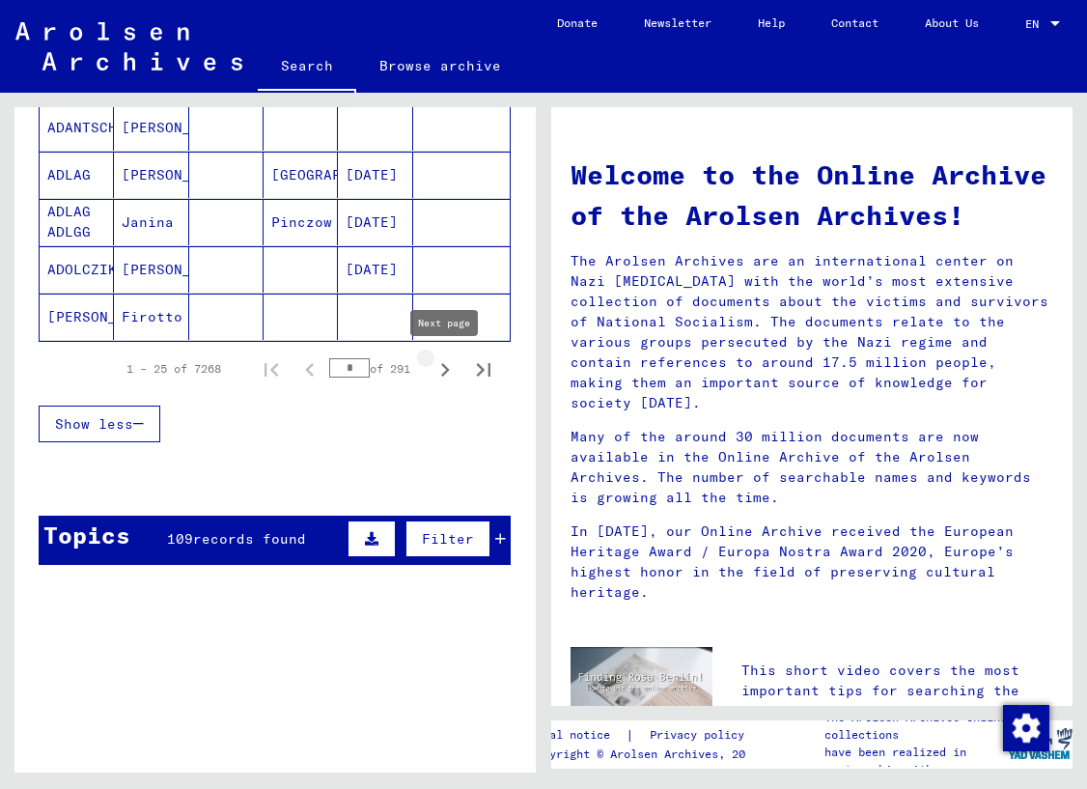
click at [440, 365] on icon "Next page" at bounding box center [445, 369] width 27 height 27
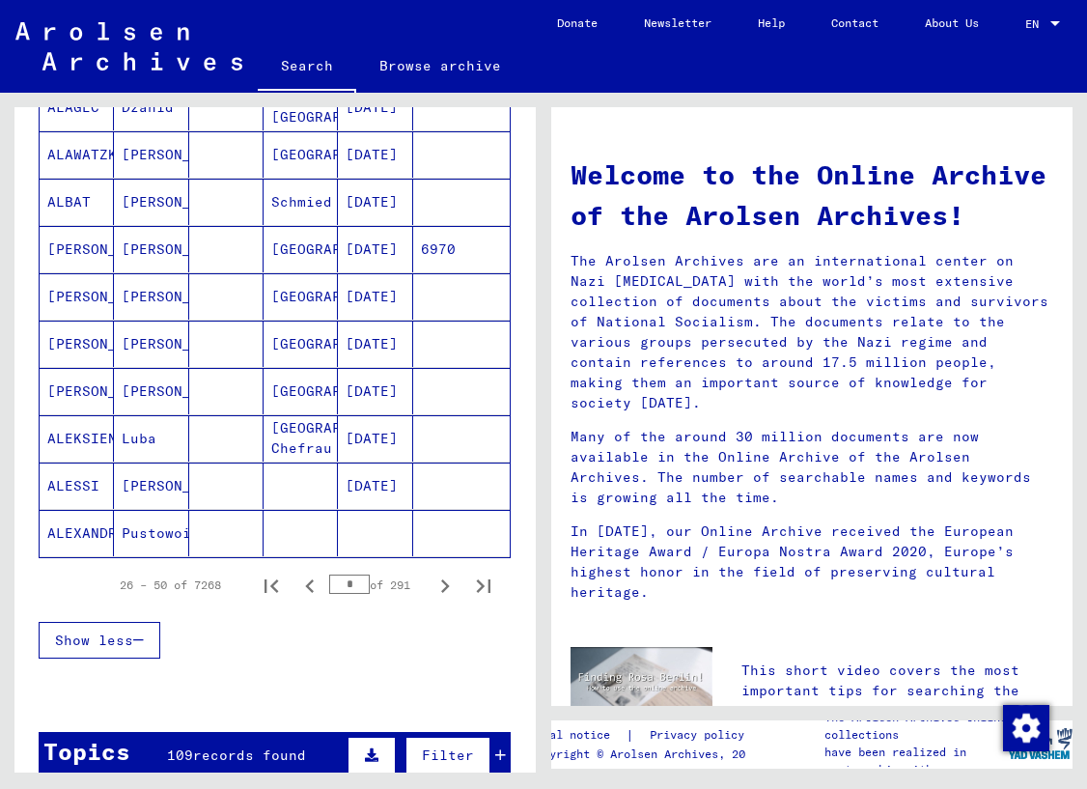
scroll to position [1016, 0]
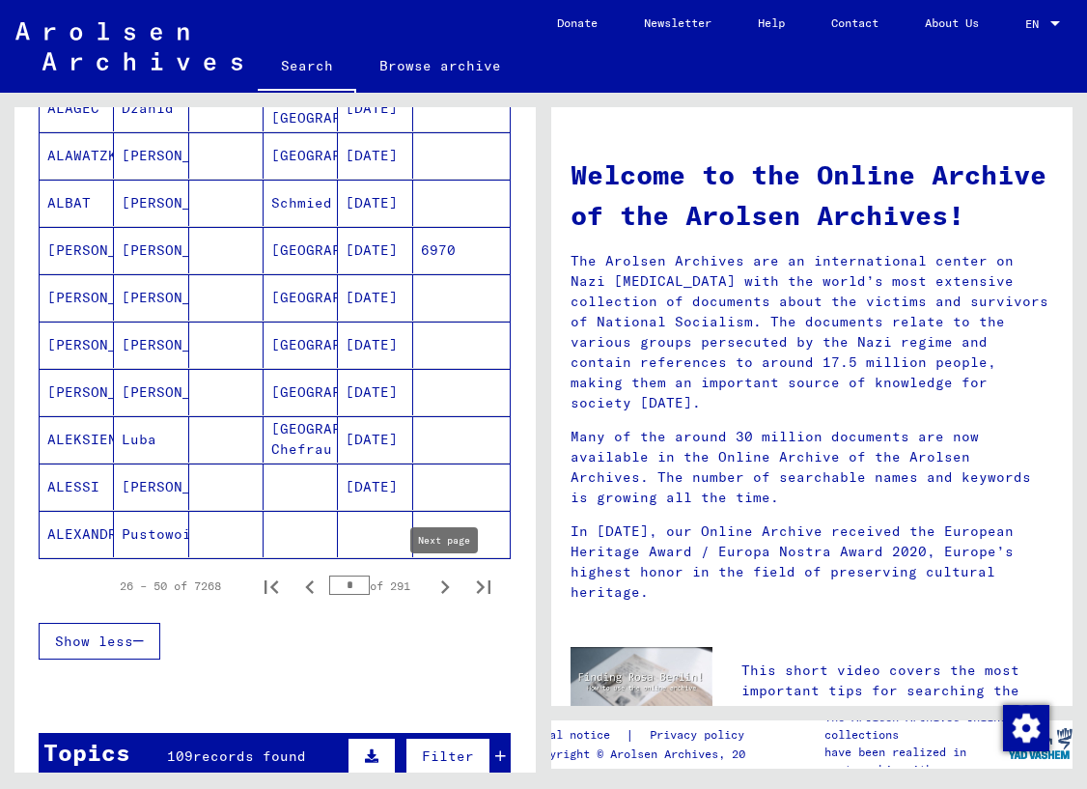
click at [449, 584] on icon "Next page" at bounding box center [445, 587] width 27 height 27
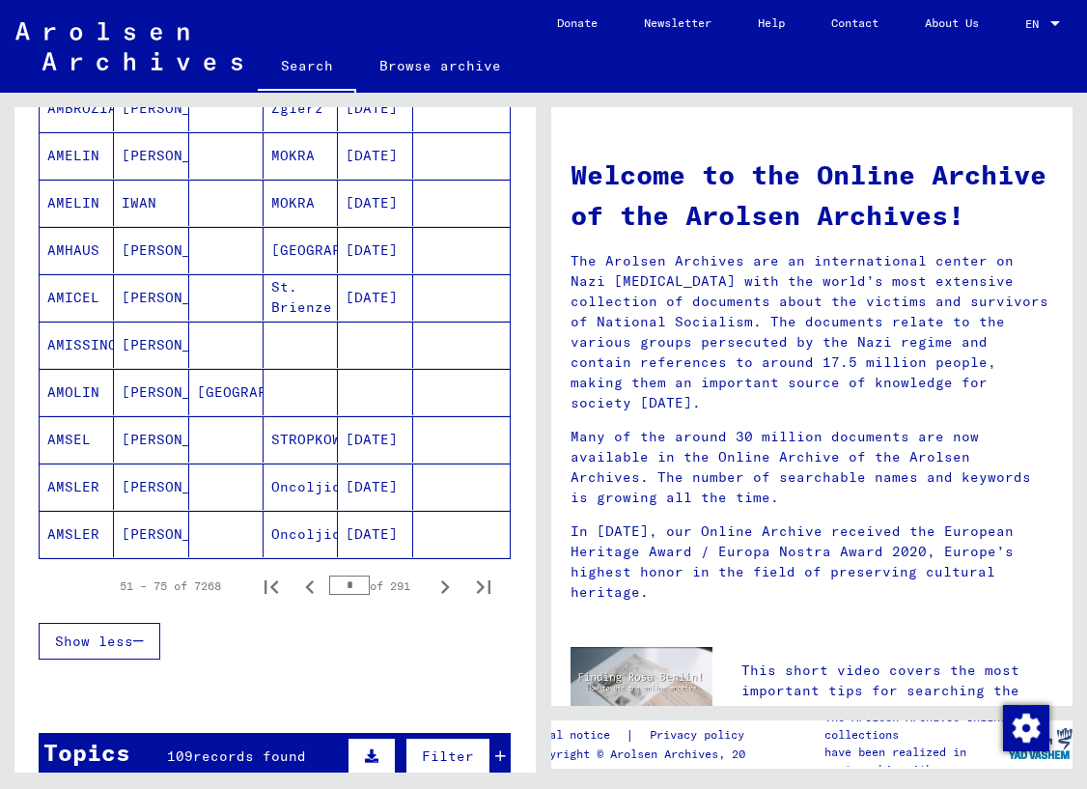
click at [448, 584] on icon "Next page" at bounding box center [445, 587] width 27 height 27
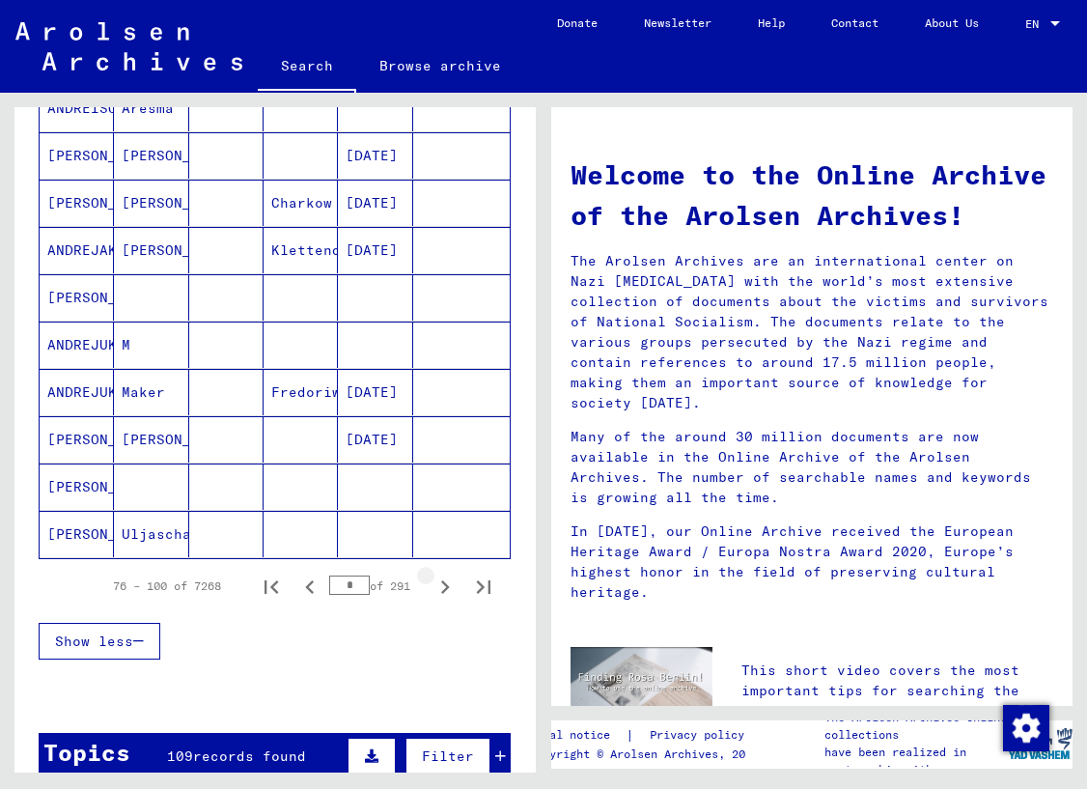
click at [448, 584] on icon "Next page" at bounding box center [445, 587] width 27 height 27
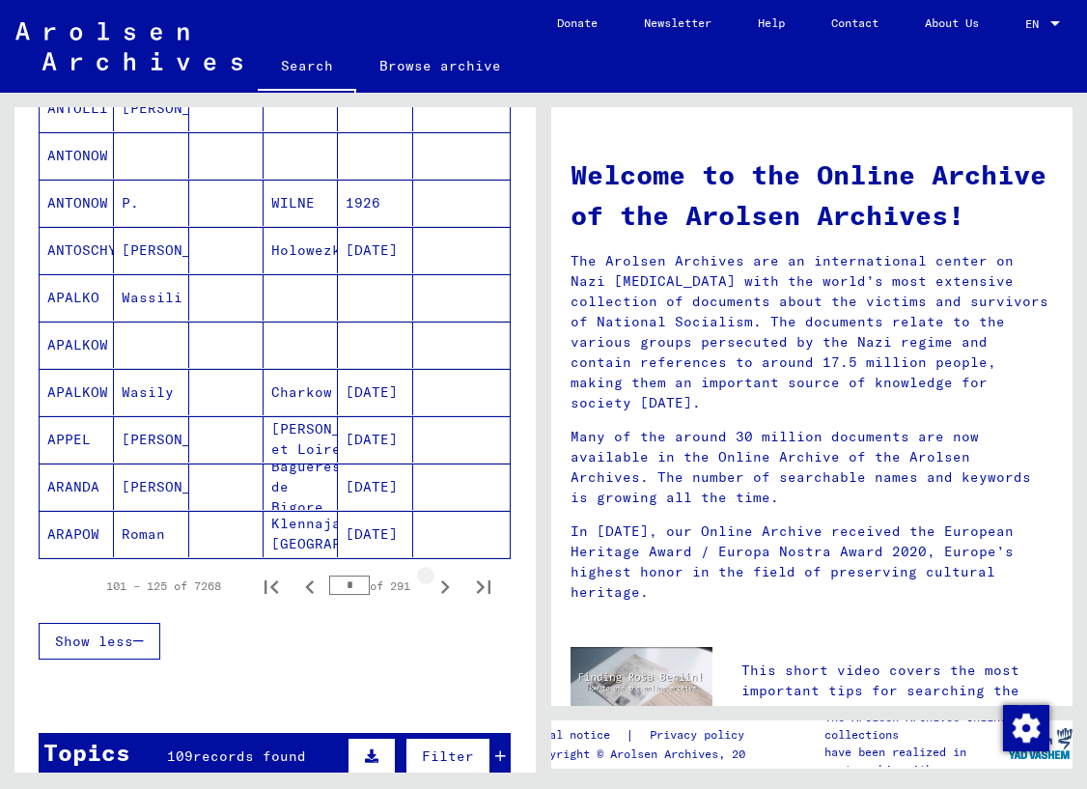
click at [448, 584] on icon "Next page" at bounding box center [445, 587] width 27 height 27
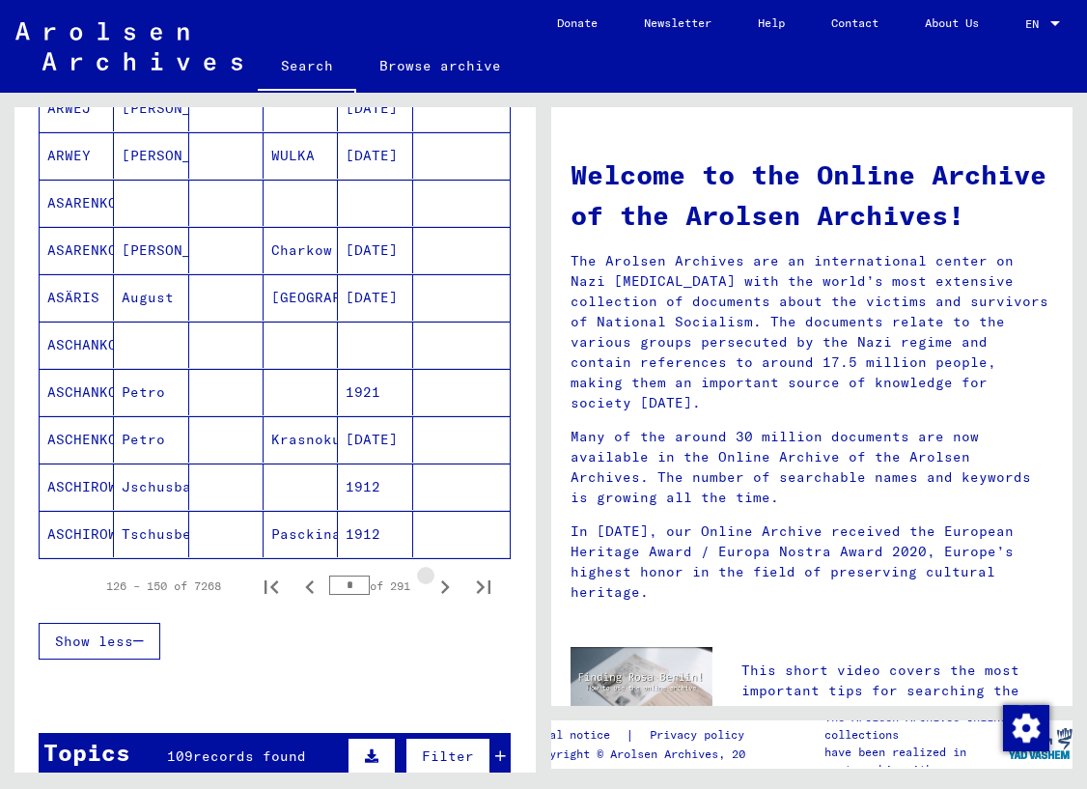
click at [448, 584] on icon "Next page" at bounding box center [445, 587] width 27 height 27
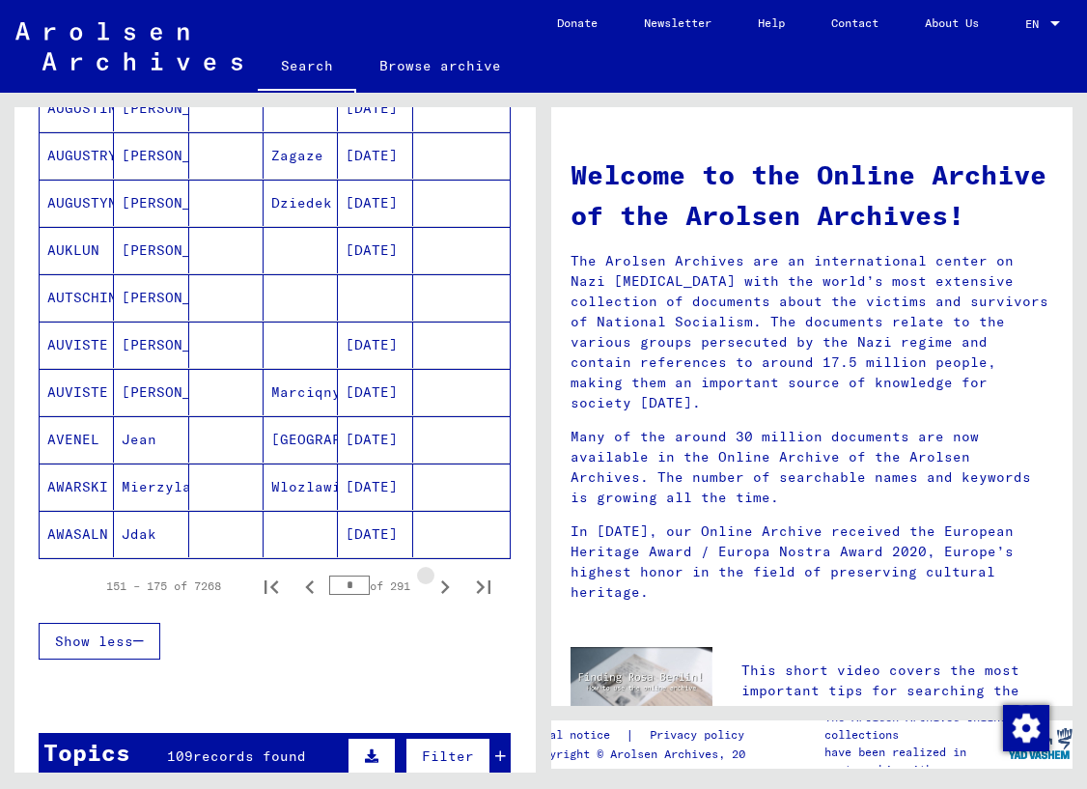
click at [448, 584] on icon "Next page" at bounding box center [445, 587] width 27 height 27
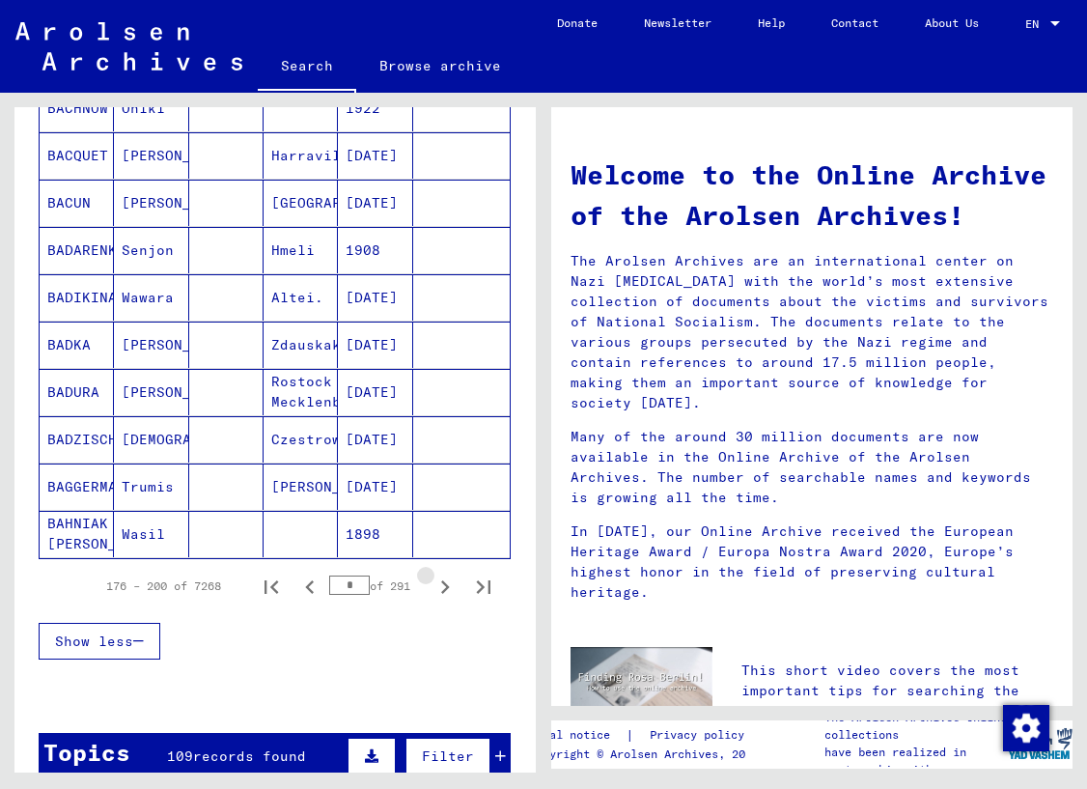
click at [448, 584] on icon "Next page" at bounding box center [445, 587] width 27 height 27
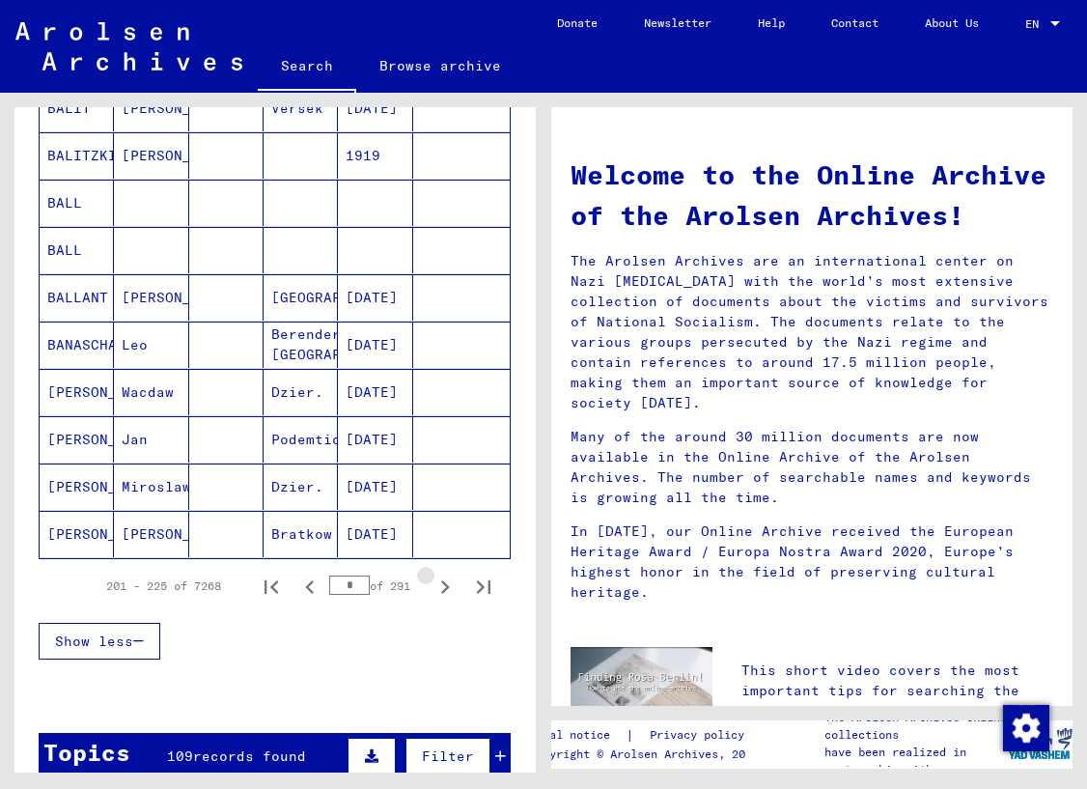
click at [448, 584] on icon "Next page" at bounding box center [445, 587] width 27 height 27
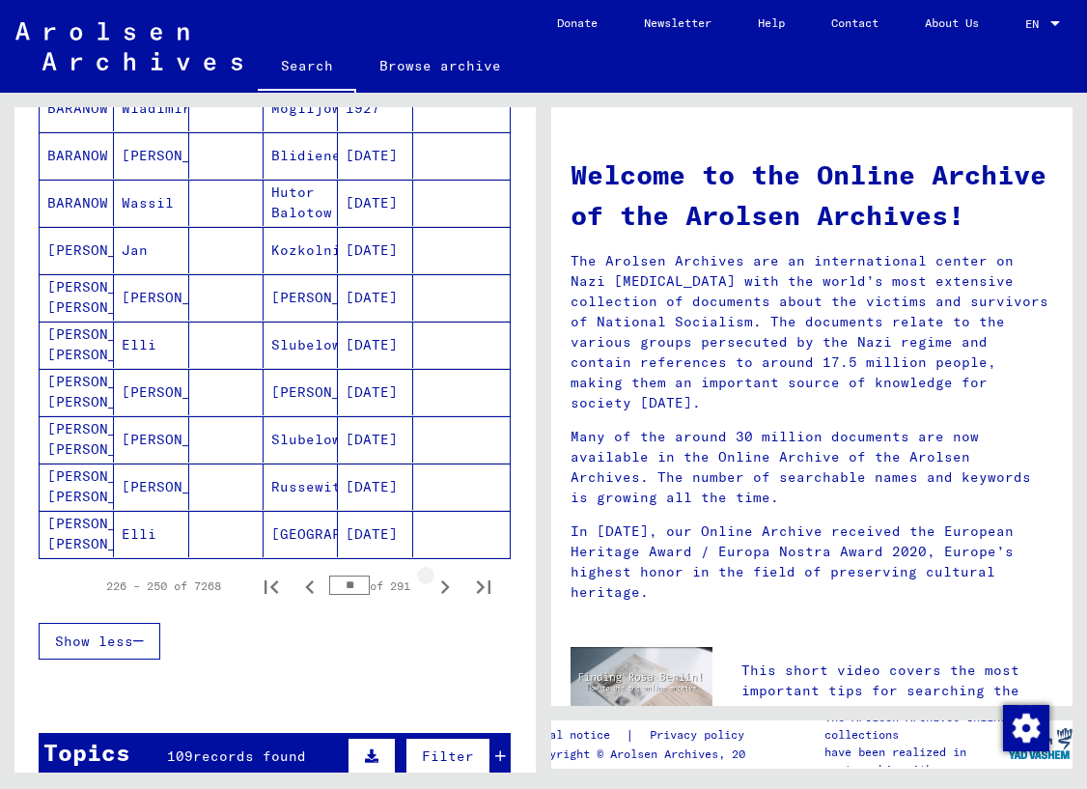
click at [448, 584] on icon "Next page" at bounding box center [445, 587] width 27 height 27
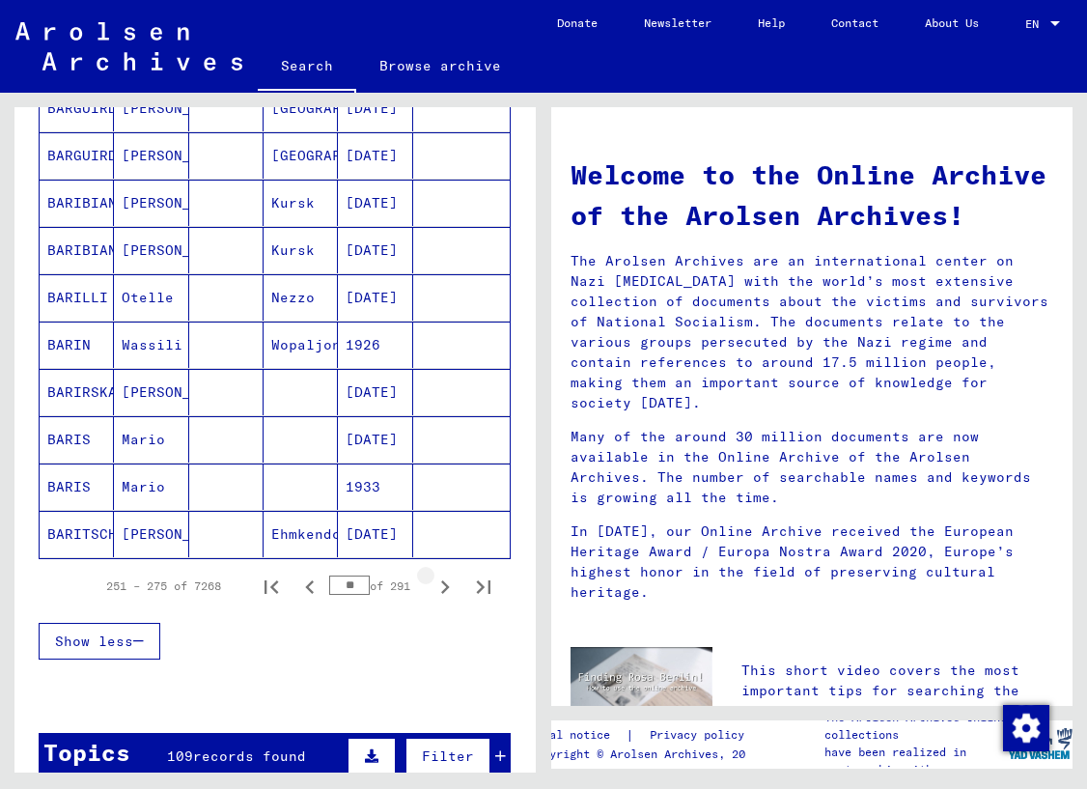
click at [448, 584] on icon "Next page" at bounding box center [445, 587] width 27 height 27
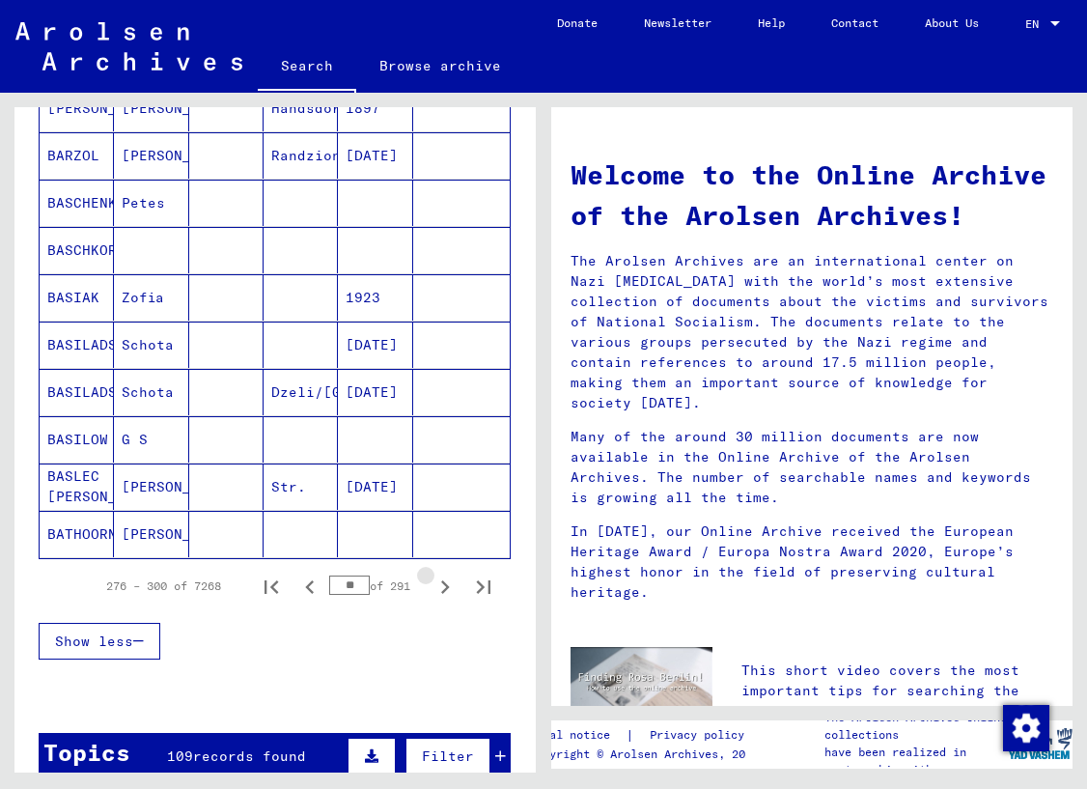
click at [448, 584] on icon "Next page" at bounding box center [445, 587] width 27 height 27
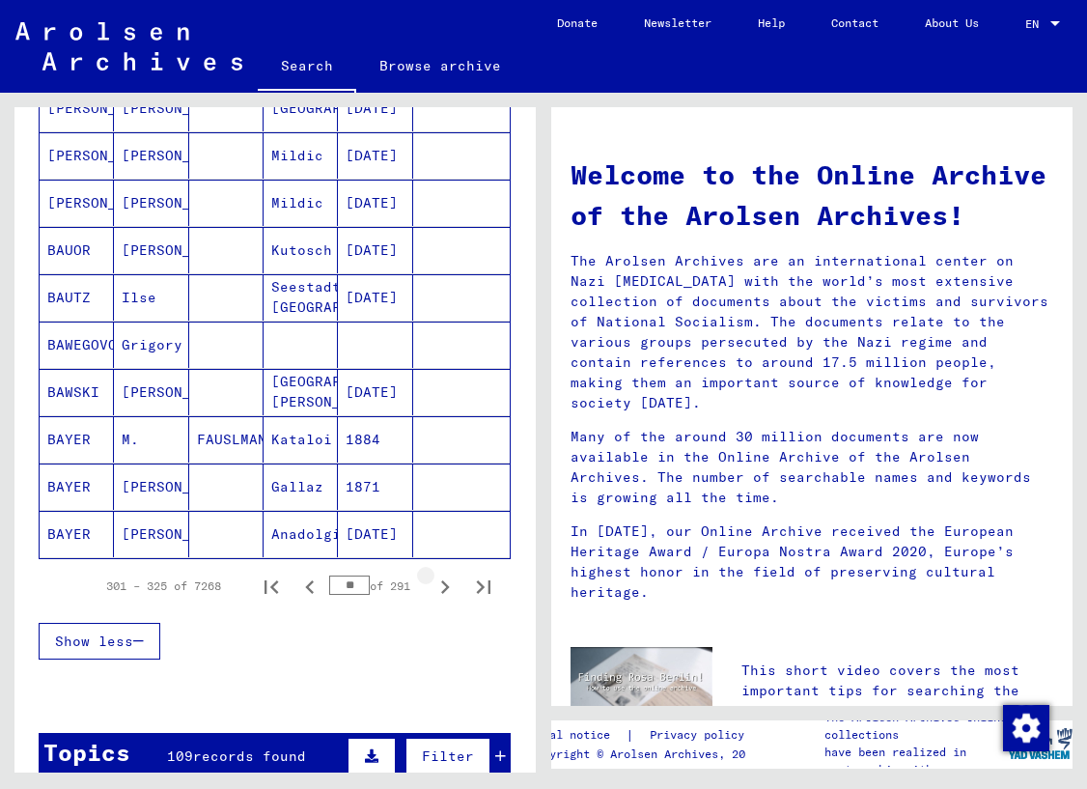
click at [448, 584] on icon "Next page" at bounding box center [445, 587] width 27 height 27
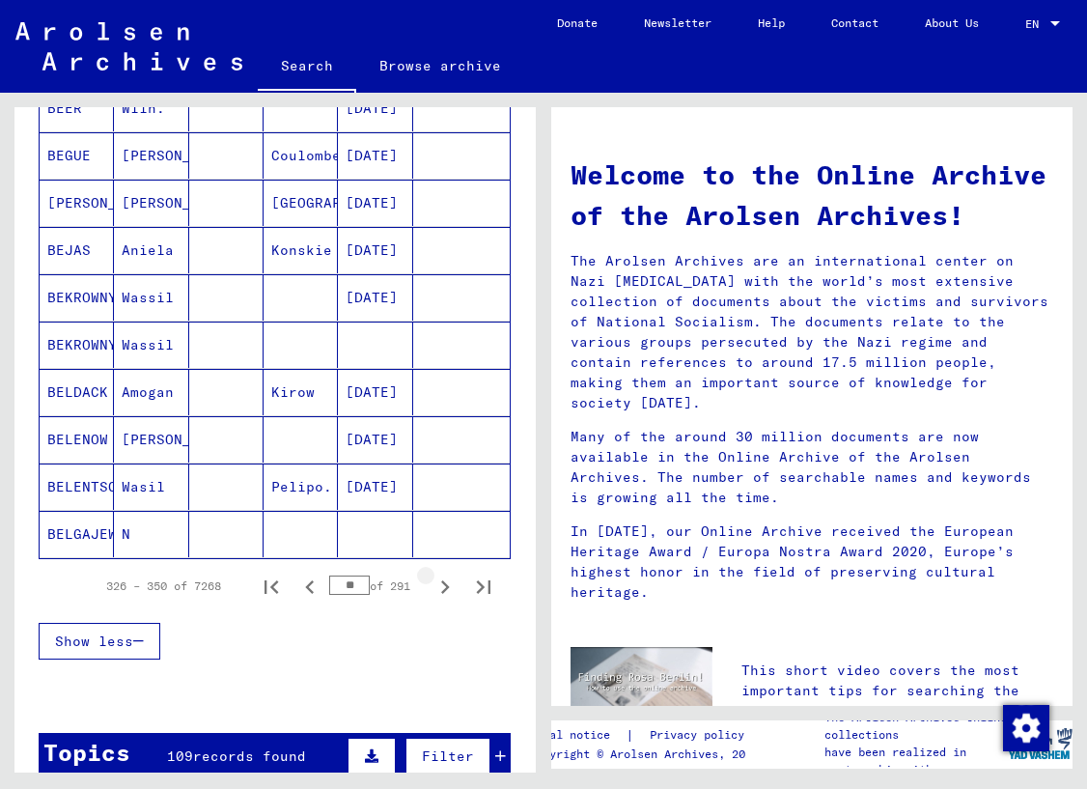
click at [448, 584] on icon "Next page" at bounding box center [445, 587] width 27 height 27
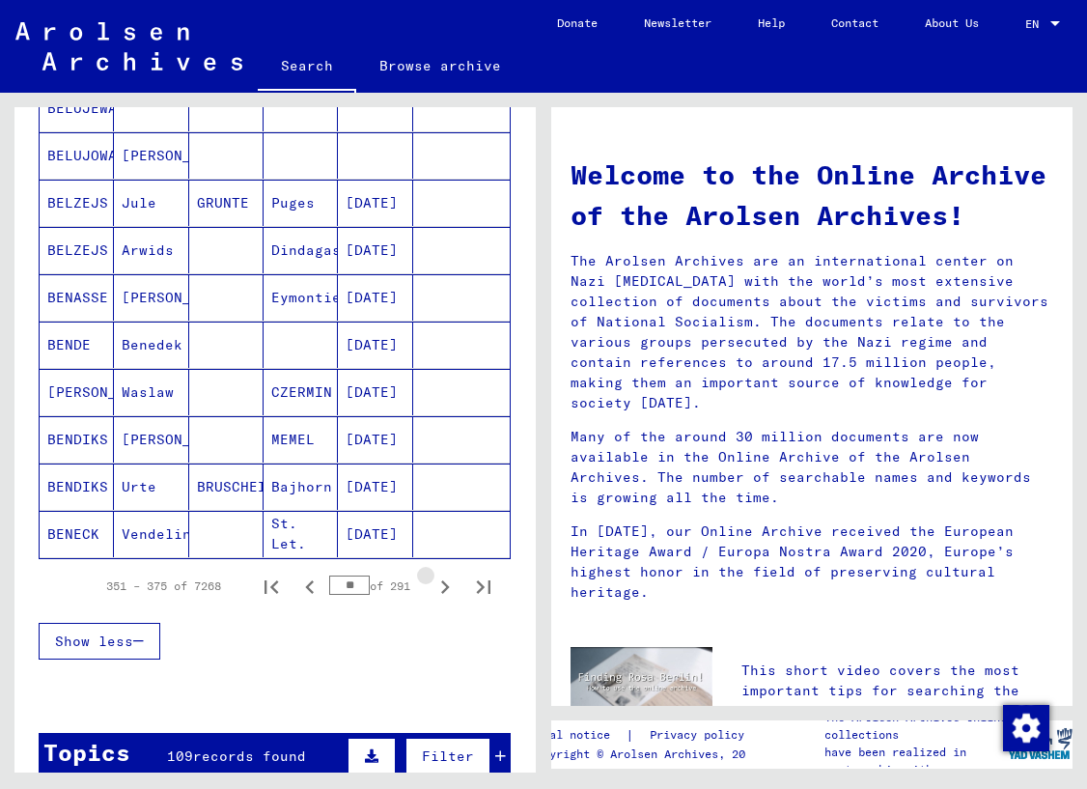
click at [448, 584] on icon "Next page" at bounding box center [445, 587] width 27 height 27
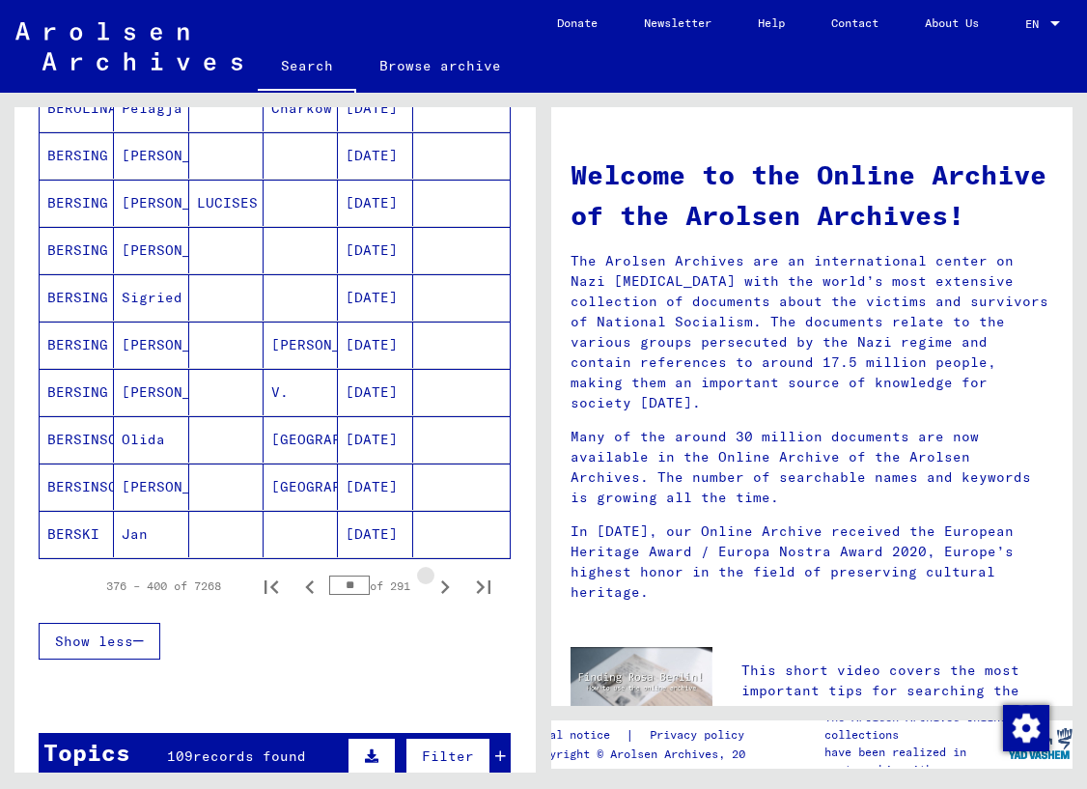
click at [448, 584] on icon "Next page" at bounding box center [445, 587] width 27 height 27
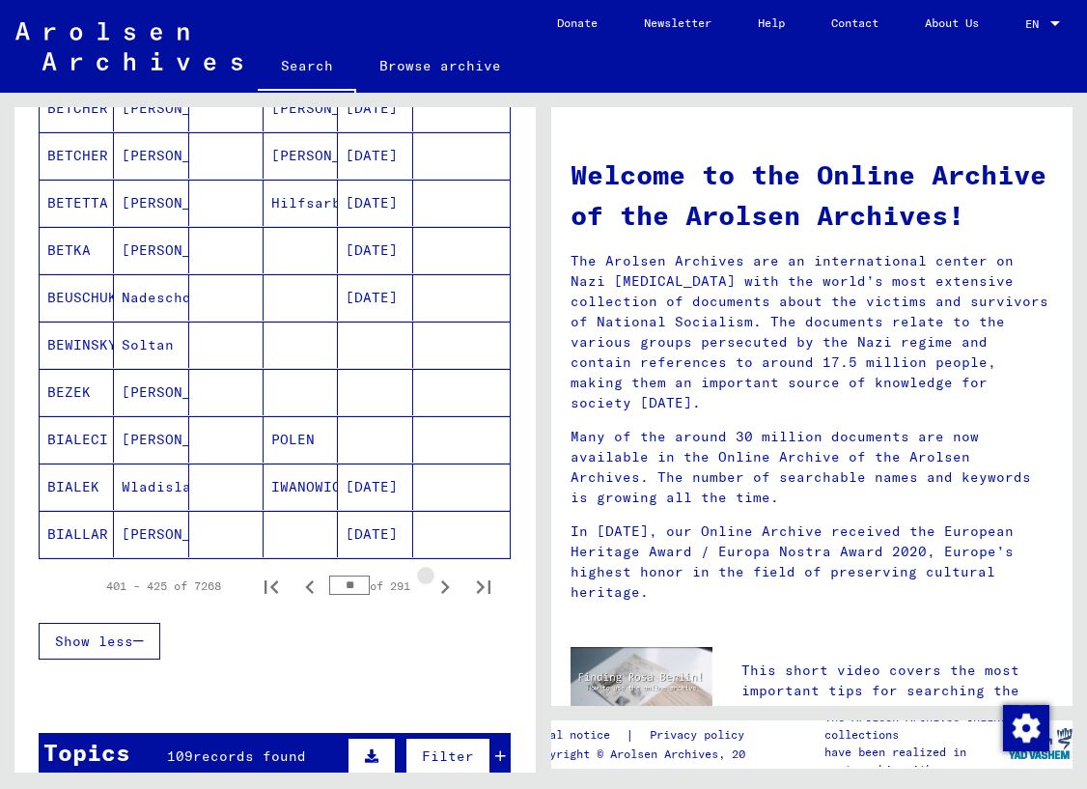
click at [448, 584] on icon "Next page" at bounding box center [445, 587] width 27 height 27
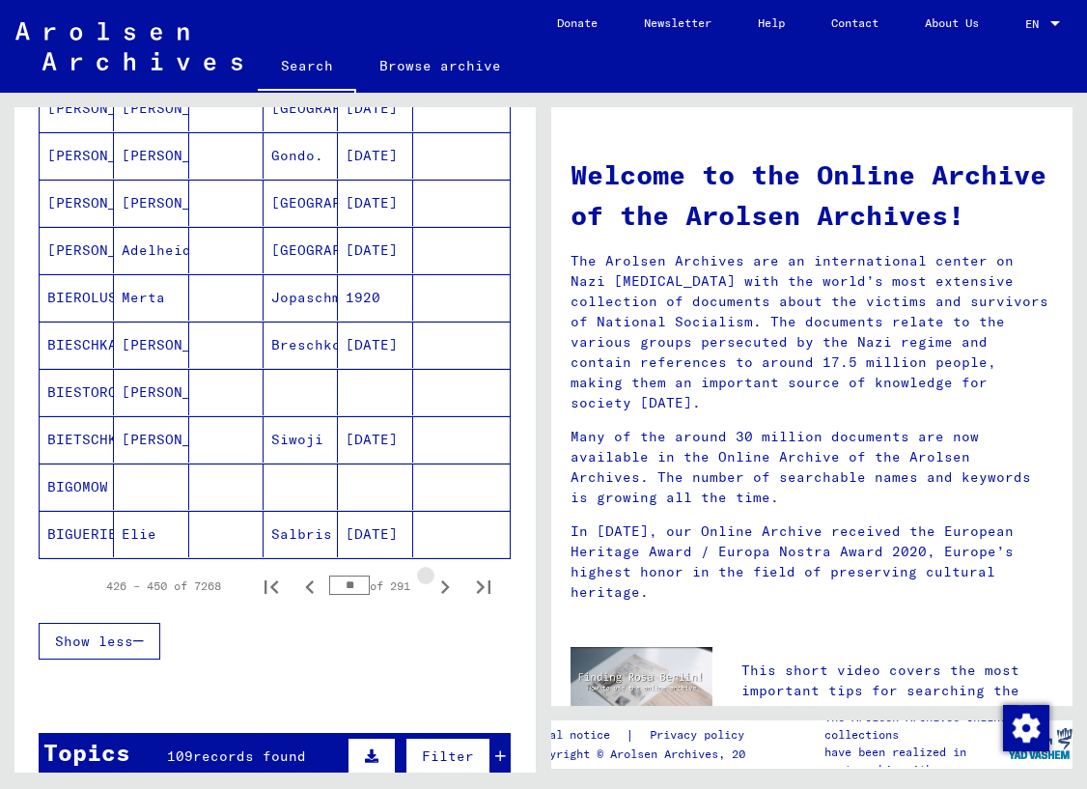
click at [448, 584] on icon "Next page" at bounding box center [445, 587] width 27 height 27
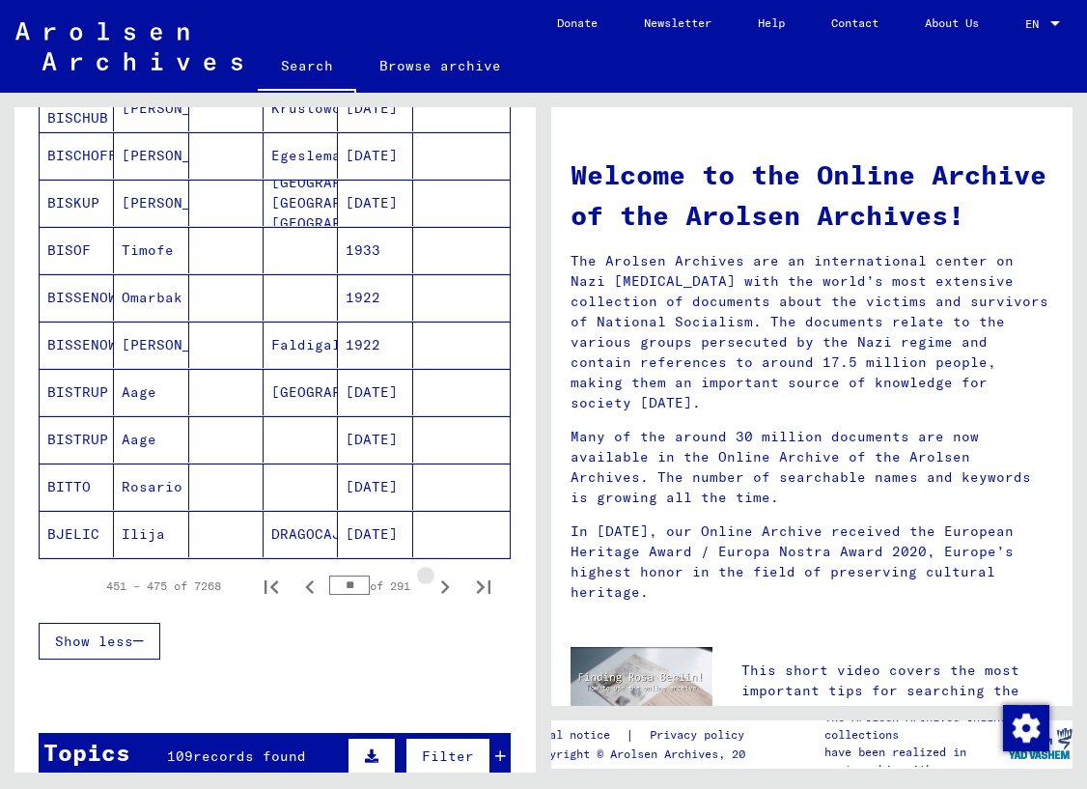
click at [448, 584] on icon "Next page" at bounding box center [445, 587] width 27 height 27
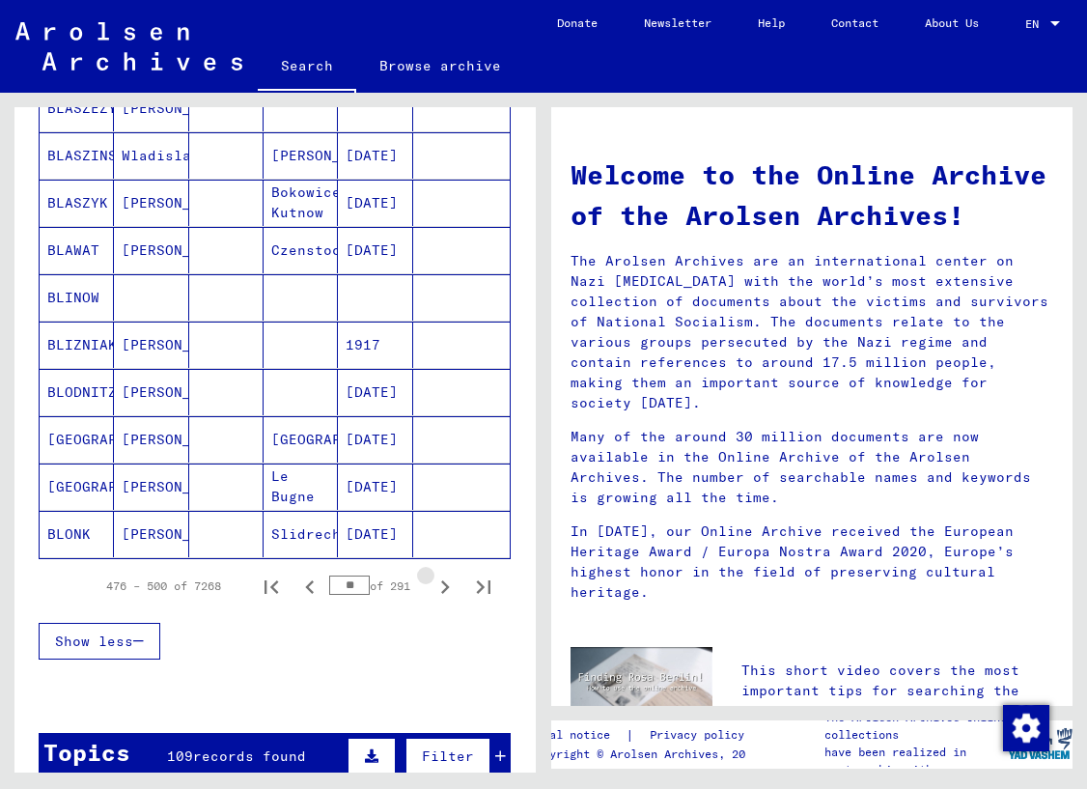
click at [448, 584] on icon "Next page" at bounding box center [445, 587] width 27 height 27
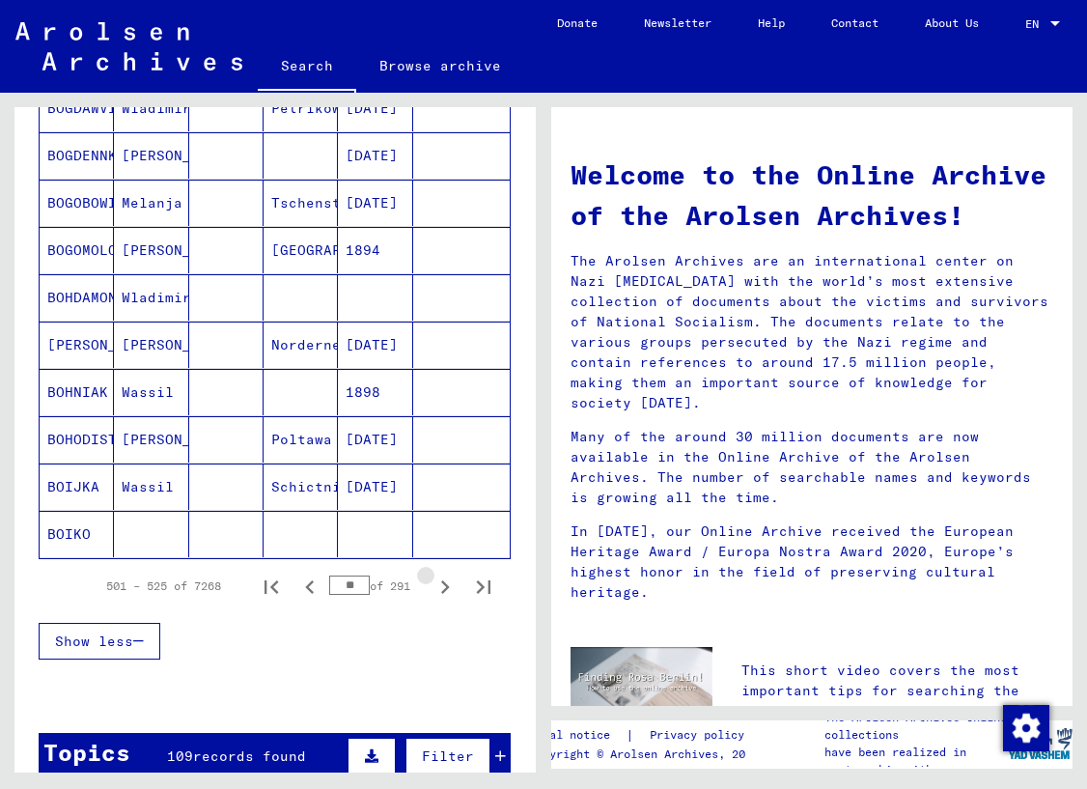
click at [448, 584] on icon "Next page" at bounding box center [445, 587] width 27 height 27
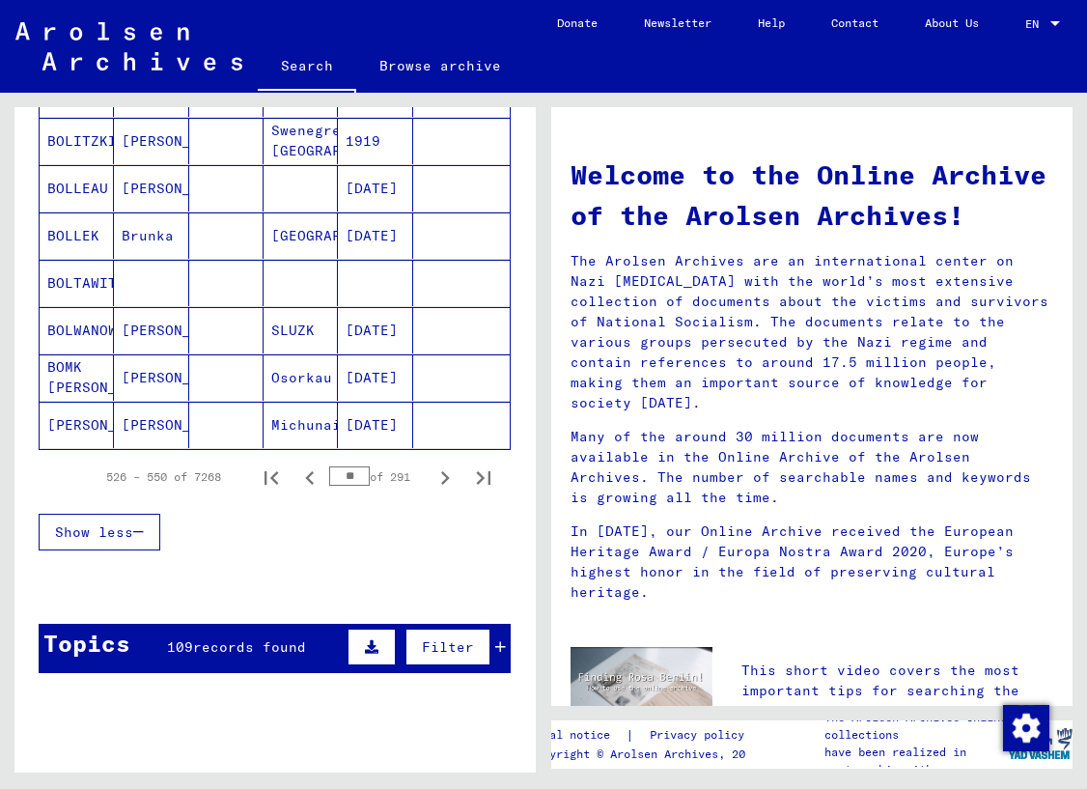
scroll to position [1127, 0]
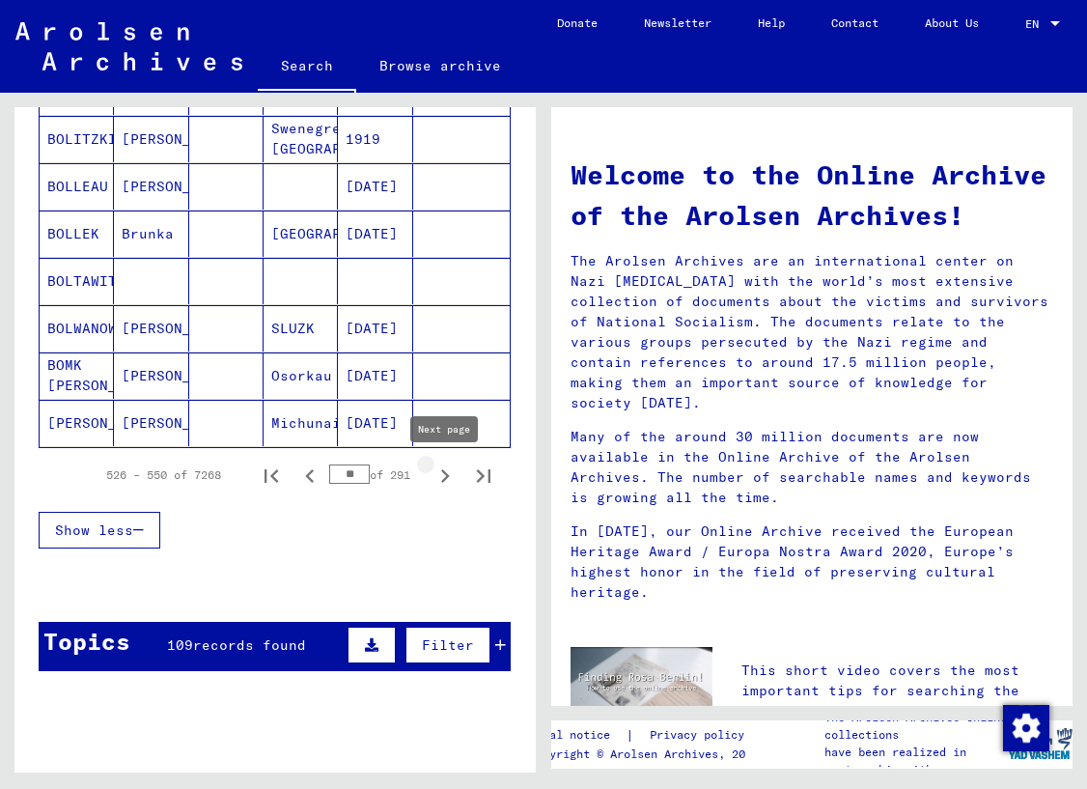
click at [441, 475] on icon "Next page" at bounding box center [445, 476] width 27 height 27
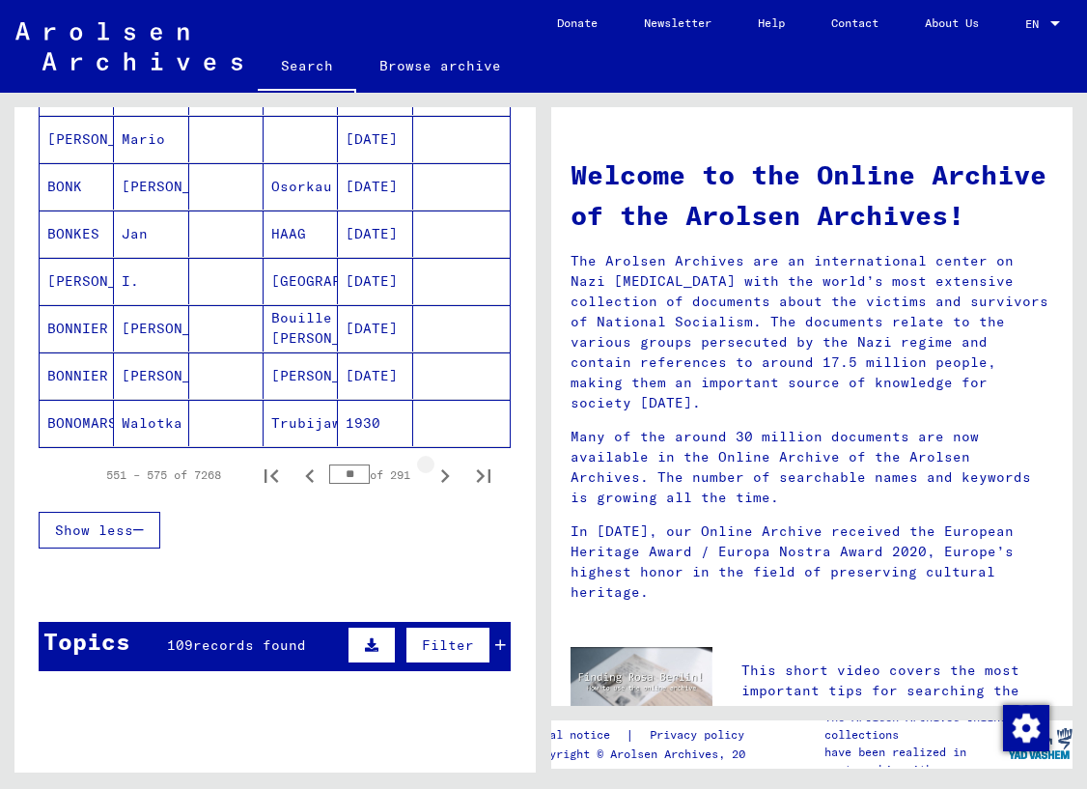
click at [441, 475] on icon "Next page" at bounding box center [445, 476] width 27 height 27
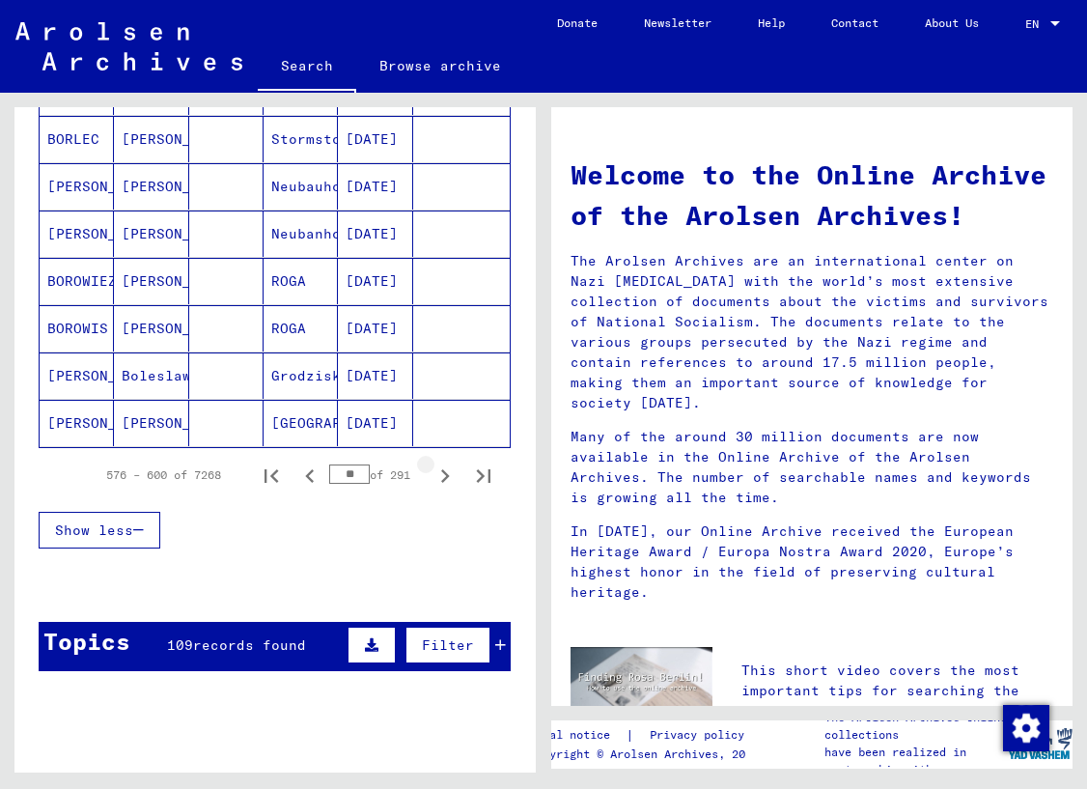
click at [440, 476] on icon "Next page" at bounding box center [445, 476] width 27 height 27
type input "**"
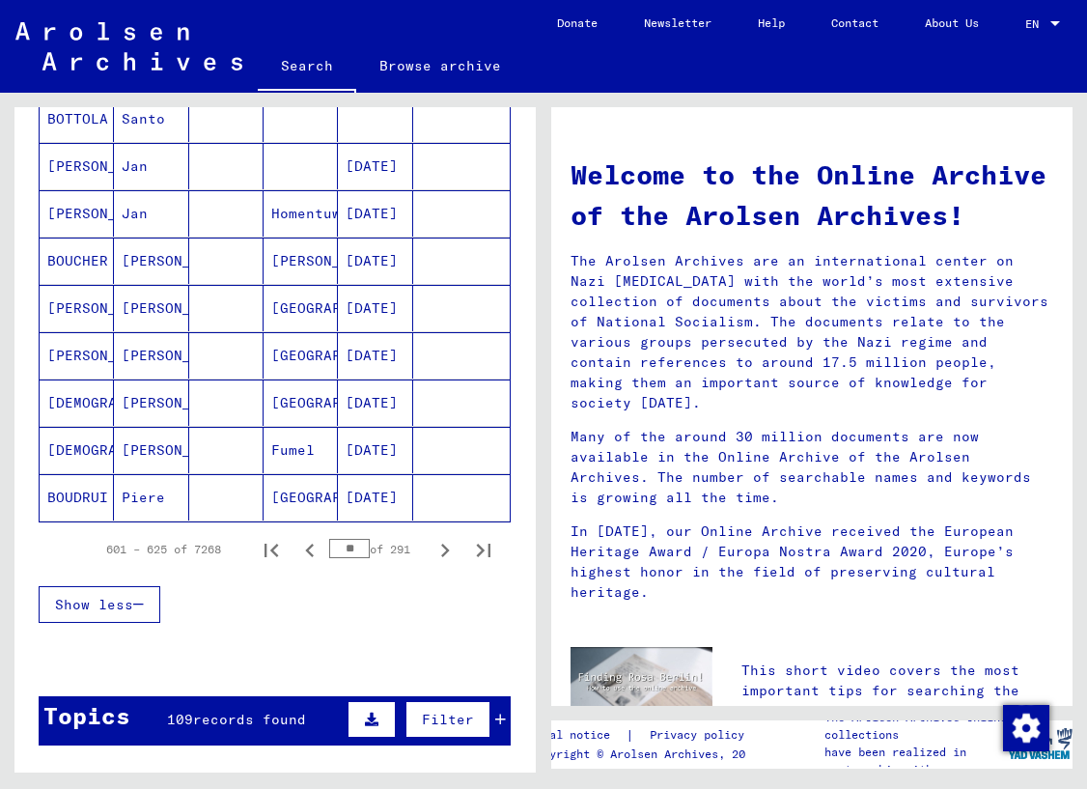
scroll to position [1056, 0]
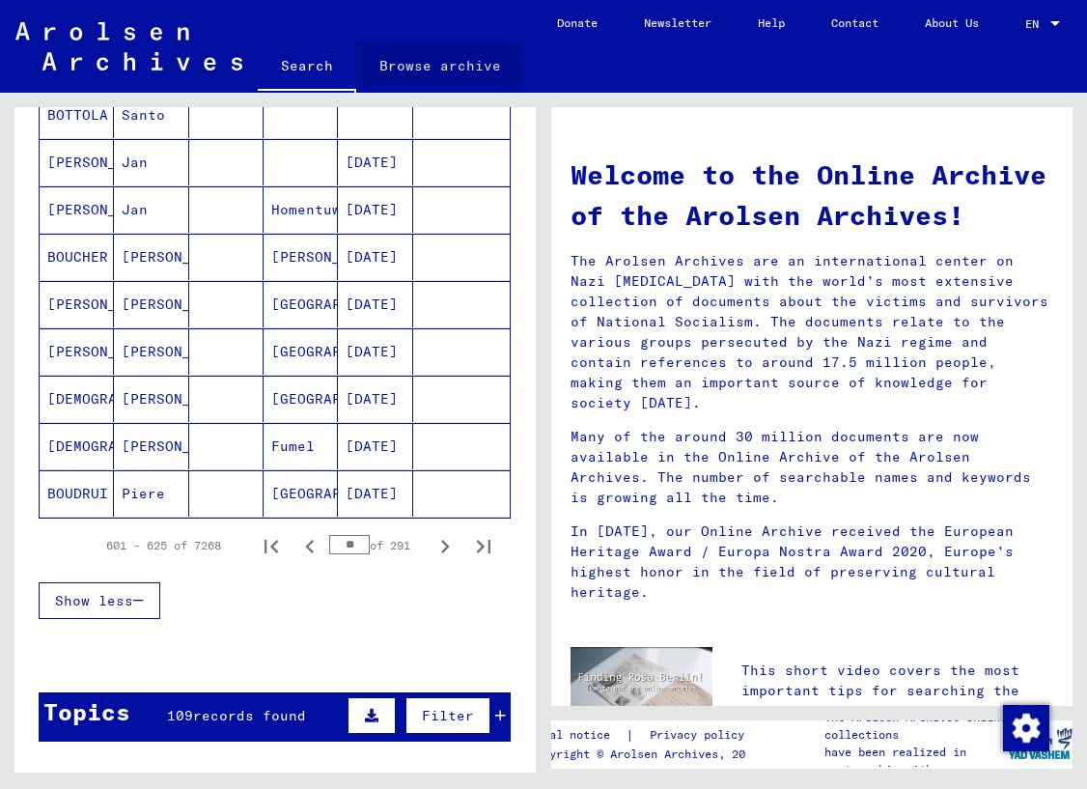
click at [436, 64] on link "Browse archive" at bounding box center [440, 65] width 168 height 46
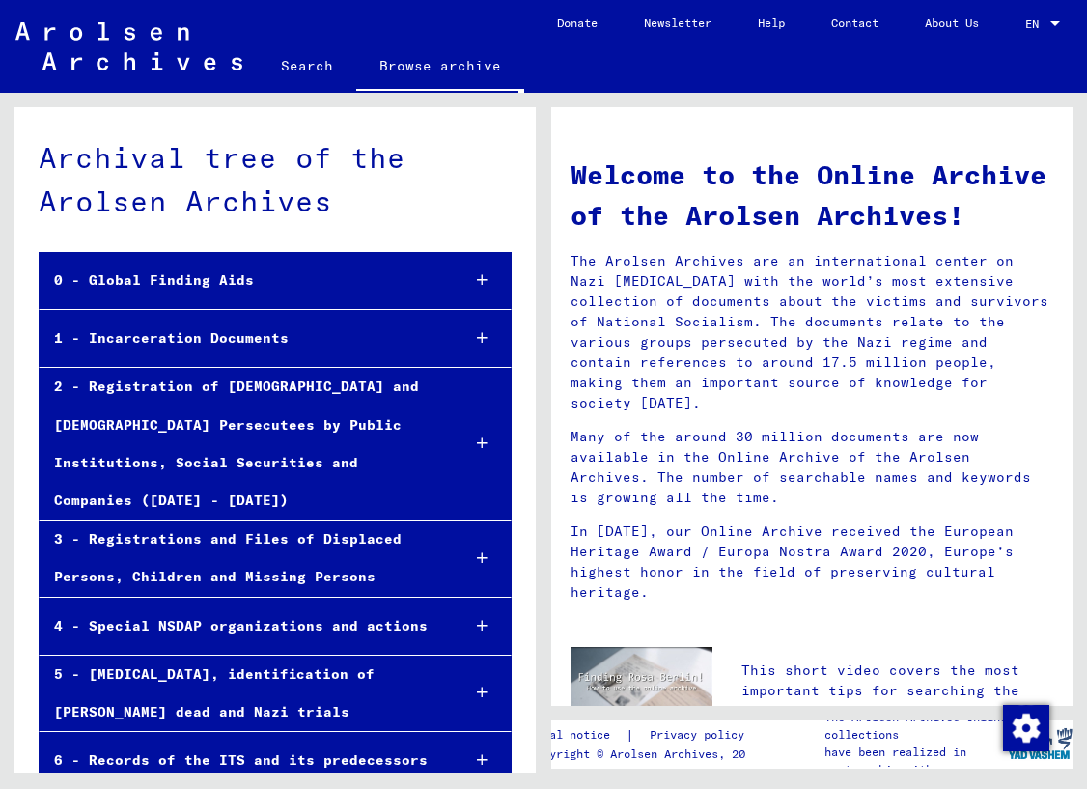
click at [188, 381] on div "2 - Registration of [DEMOGRAPHIC_DATA] and [DEMOGRAPHIC_DATA] Persecutees by Pu…" at bounding box center [242, 444] width 405 height 152
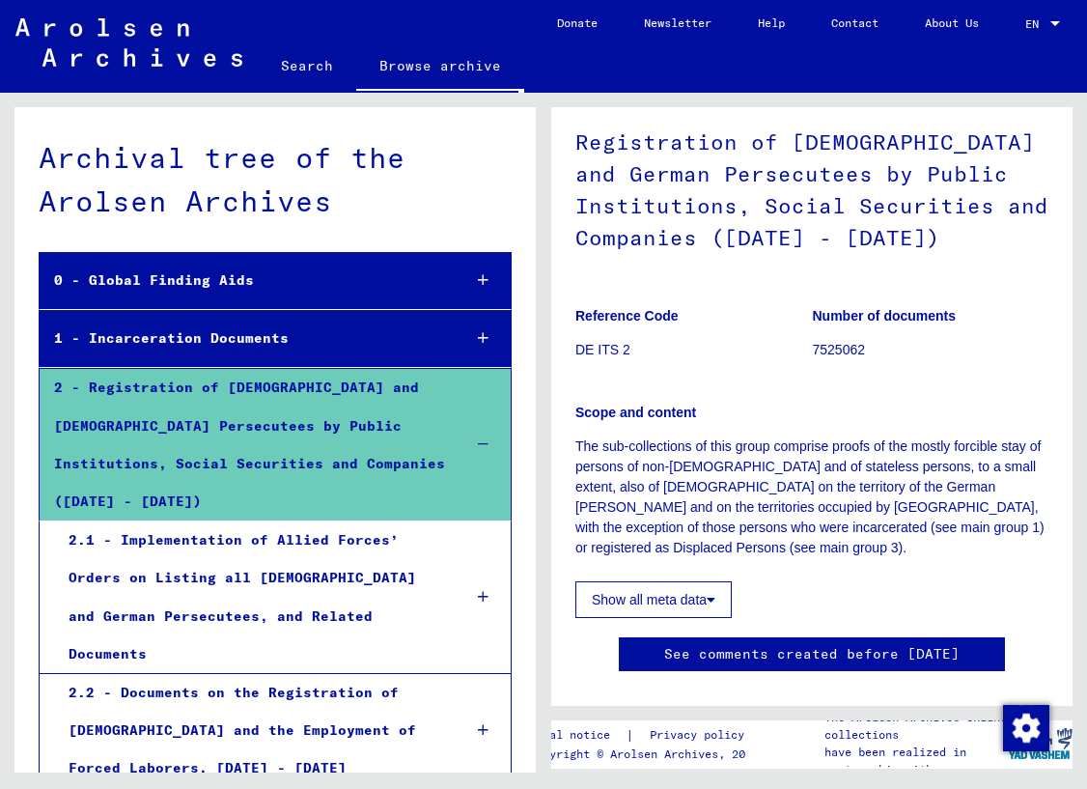
scroll to position [6, 0]
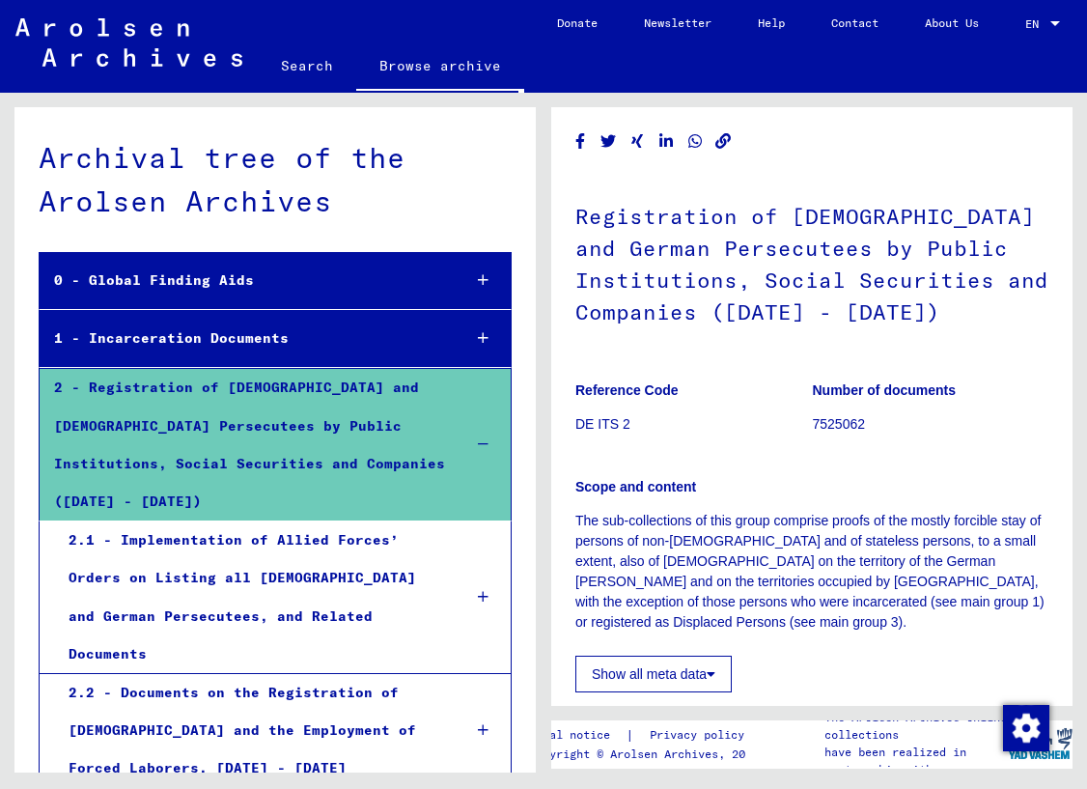
drag, startPoint x: 164, startPoint y: 53, endPoint x: 260, endPoint y: 61, distance: 95.9
click at [165, 53] on img at bounding box center [128, 42] width 227 height 48
